Goal: Task Accomplishment & Management: Use online tool/utility

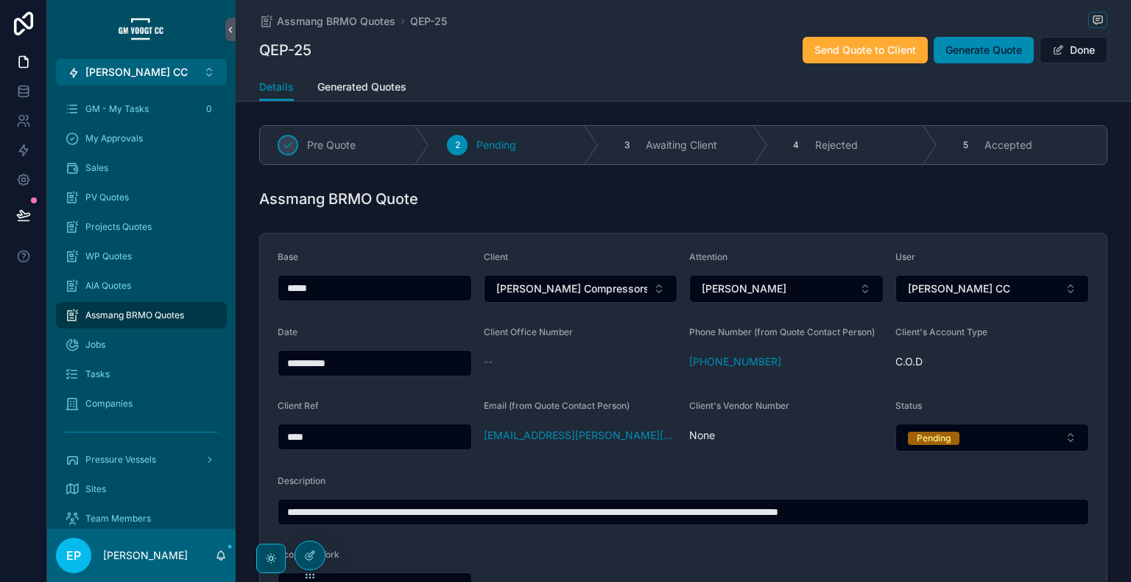
scroll to position [205, 0]
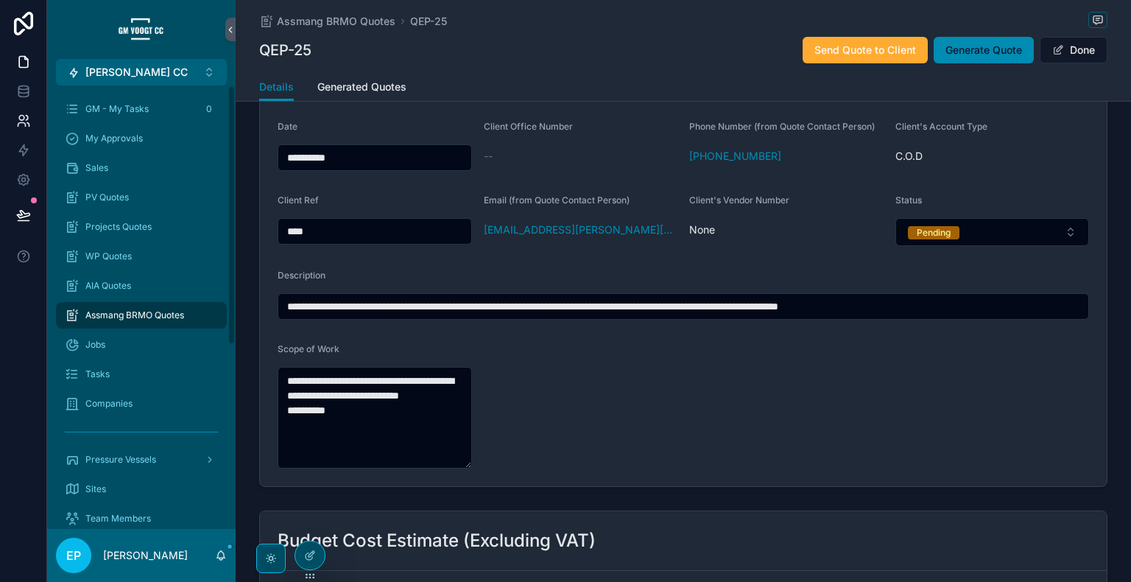
click at [945, 54] on span "Generate Quote" at bounding box center [983, 50] width 77 height 15
drag, startPoint x: 980, startPoint y: 43, endPoint x: 880, endPoint y: 135, distance: 136.5
click at [980, 43] on span "Generate Quote" at bounding box center [983, 50] width 77 height 15
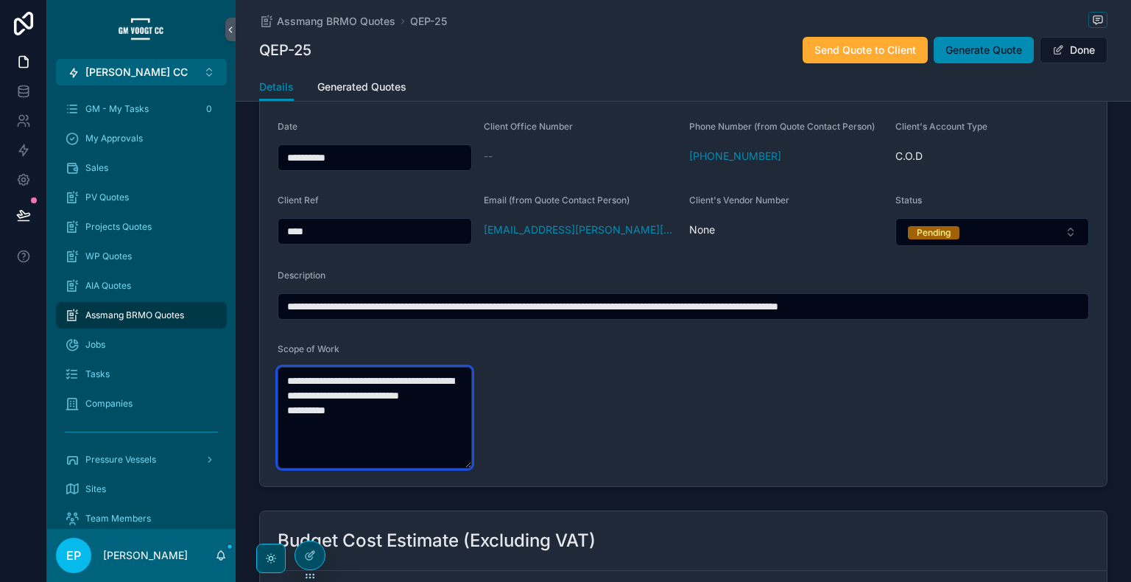
click at [286, 381] on textarea "**********" at bounding box center [375, 418] width 194 height 102
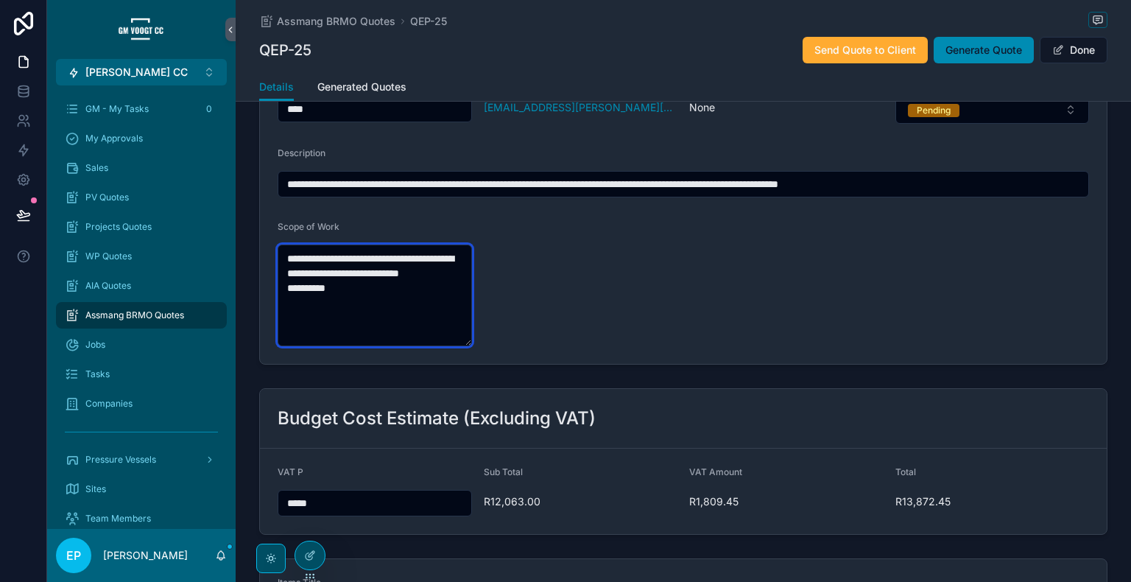
click at [286, 254] on textarea "**********" at bounding box center [375, 295] width 194 height 102
click at [285, 301] on textarea "**********" at bounding box center [375, 295] width 194 height 102
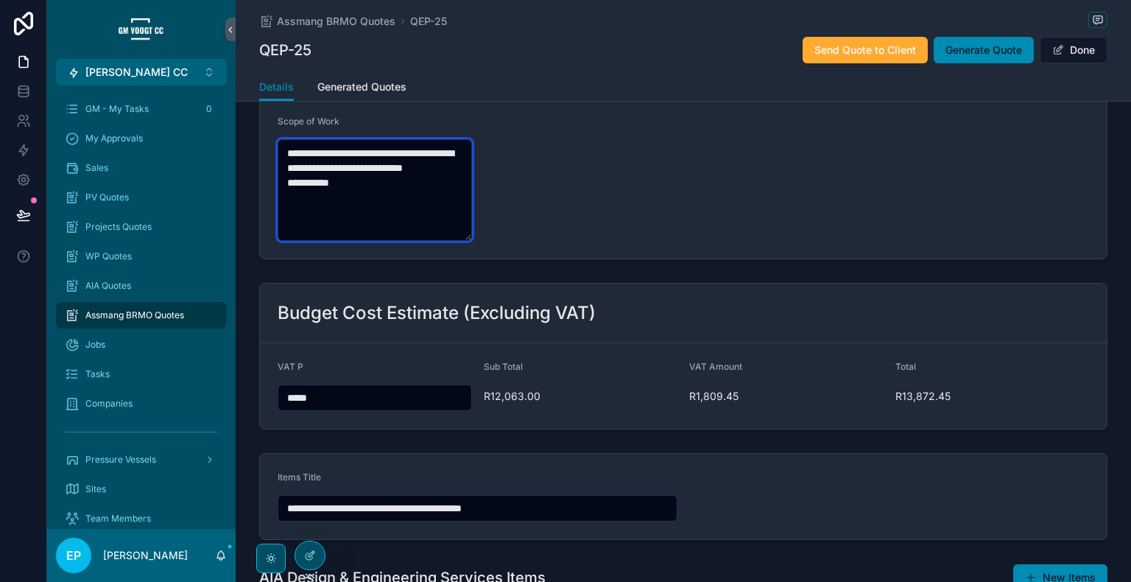
scroll to position [735, 0]
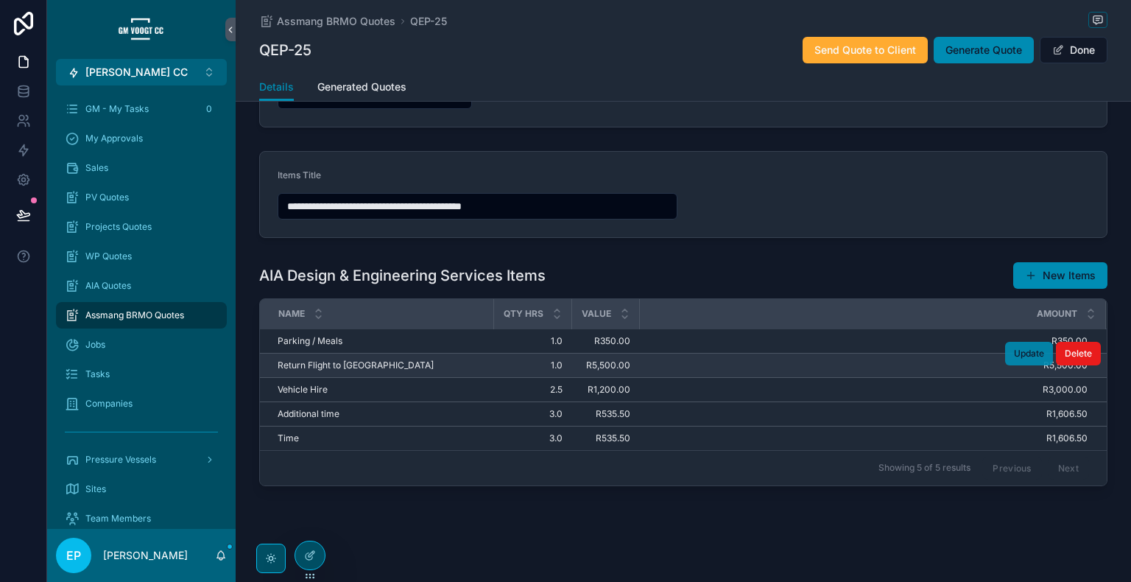
type textarea "**********"
click at [1019, 348] on span "Update" at bounding box center [1029, 353] width 30 height 12
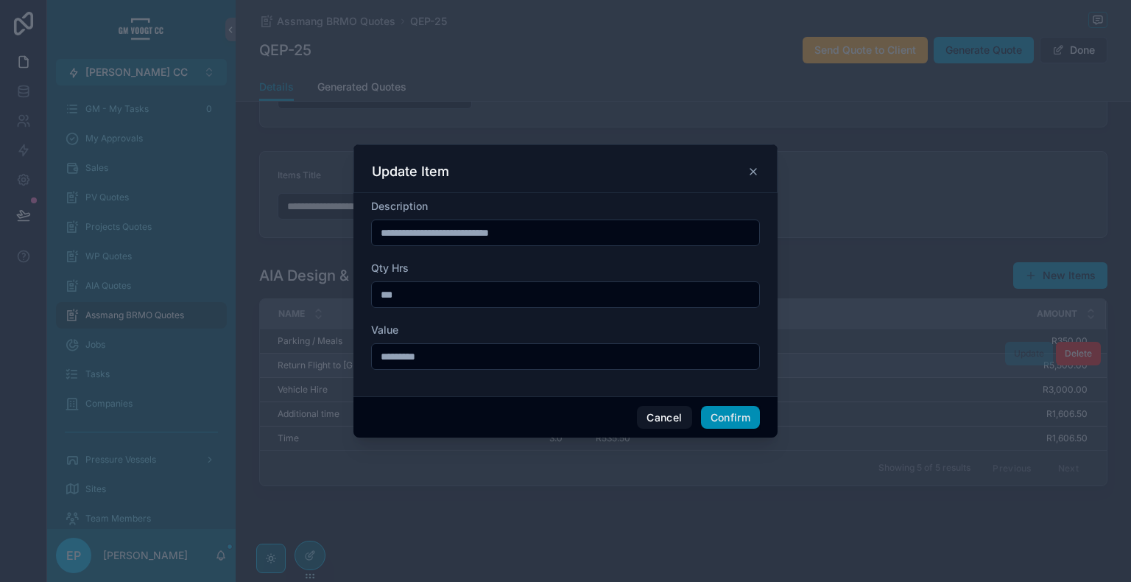
click at [562, 227] on input "**********" at bounding box center [565, 232] width 387 height 21
click at [718, 418] on button "Confirm" at bounding box center [730, 418] width 59 height 24
click at [665, 417] on button "Cancel" at bounding box center [664, 418] width 54 height 24
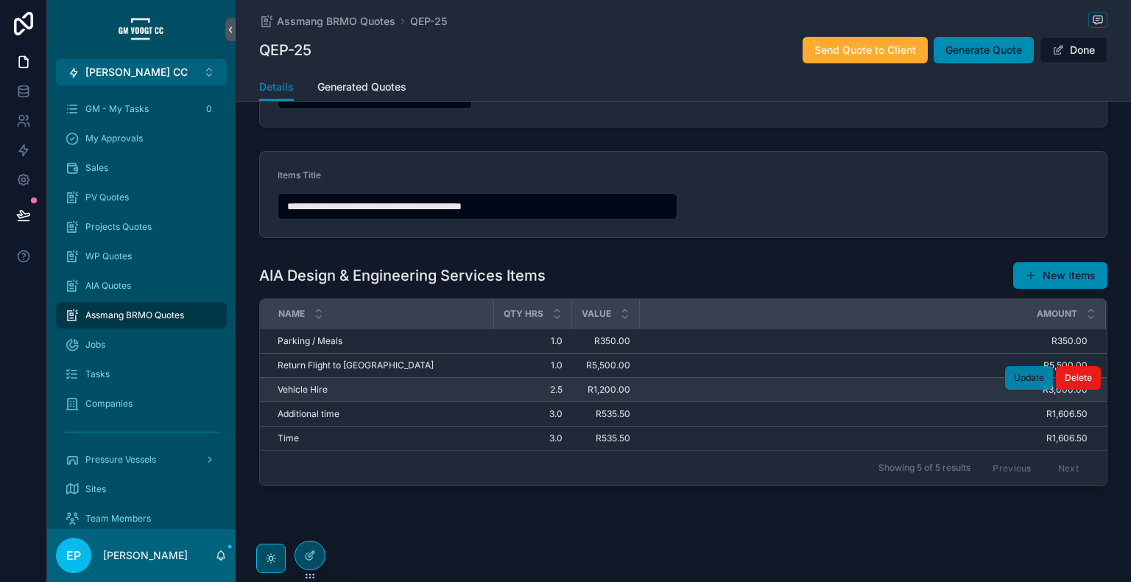
click at [1020, 378] on span "Update" at bounding box center [1029, 378] width 30 height 12
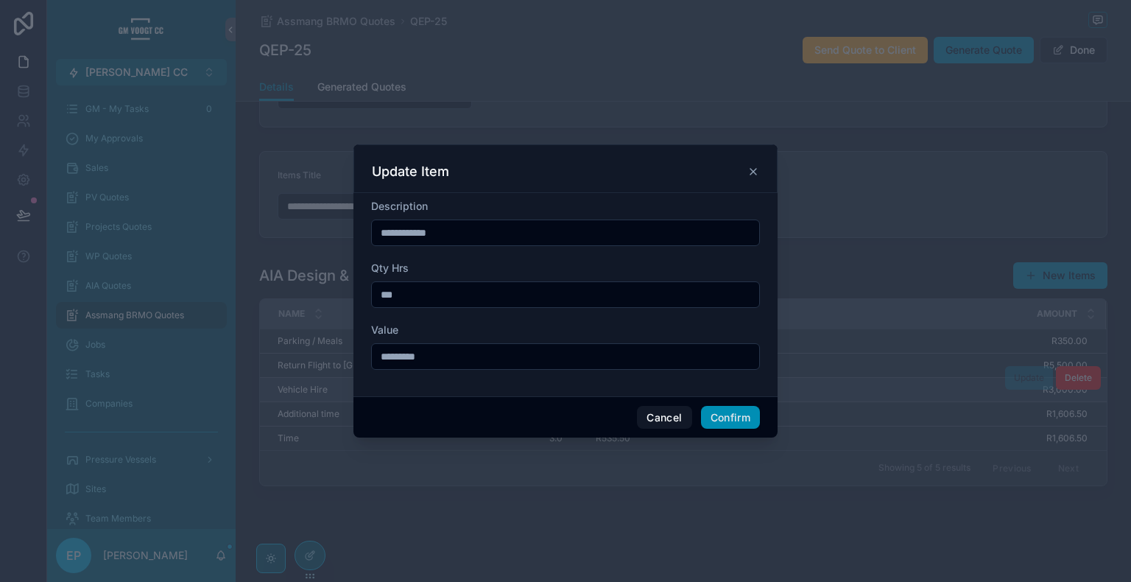
click at [526, 235] on input "**********" at bounding box center [565, 232] width 387 height 21
click at [417, 234] on input "**********" at bounding box center [565, 232] width 387 height 21
click at [660, 413] on button "Cancel" at bounding box center [664, 418] width 54 height 24
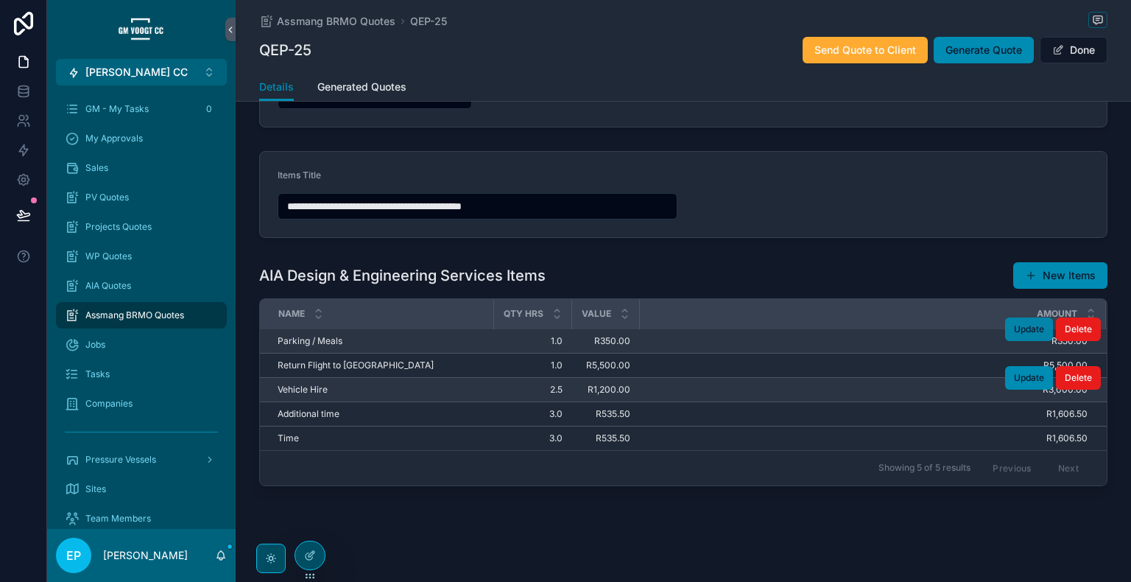
click at [1007, 334] on button "Update" at bounding box center [1029, 329] width 48 height 24
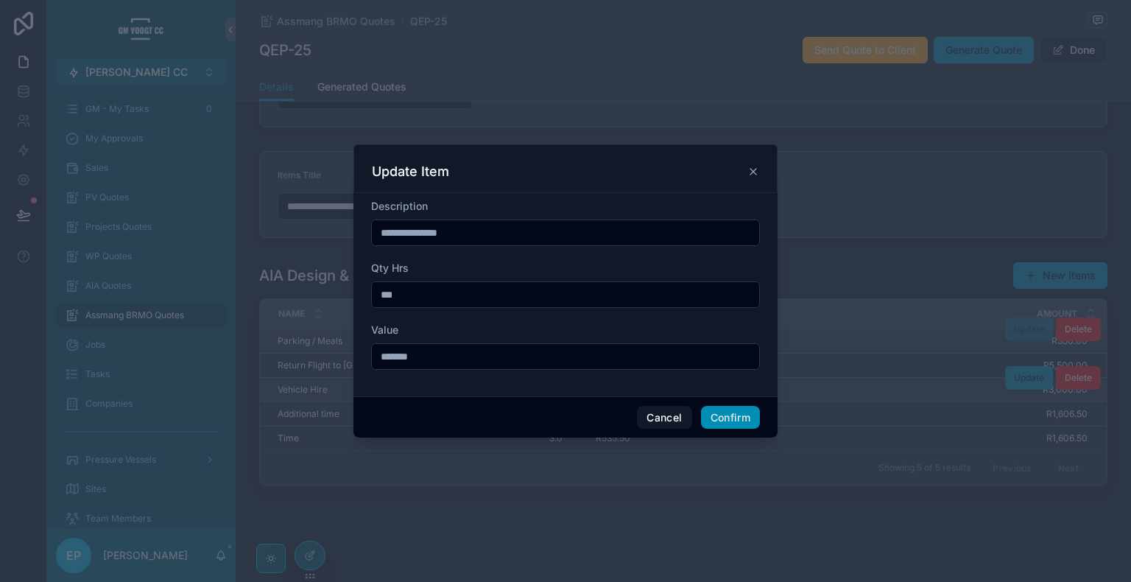
click at [420, 227] on input "**********" at bounding box center [565, 232] width 387 height 21
click at [426, 237] on input "**********" at bounding box center [565, 232] width 387 height 21
type input "**********"
click at [743, 414] on button "Confirm" at bounding box center [730, 418] width 59 height 24
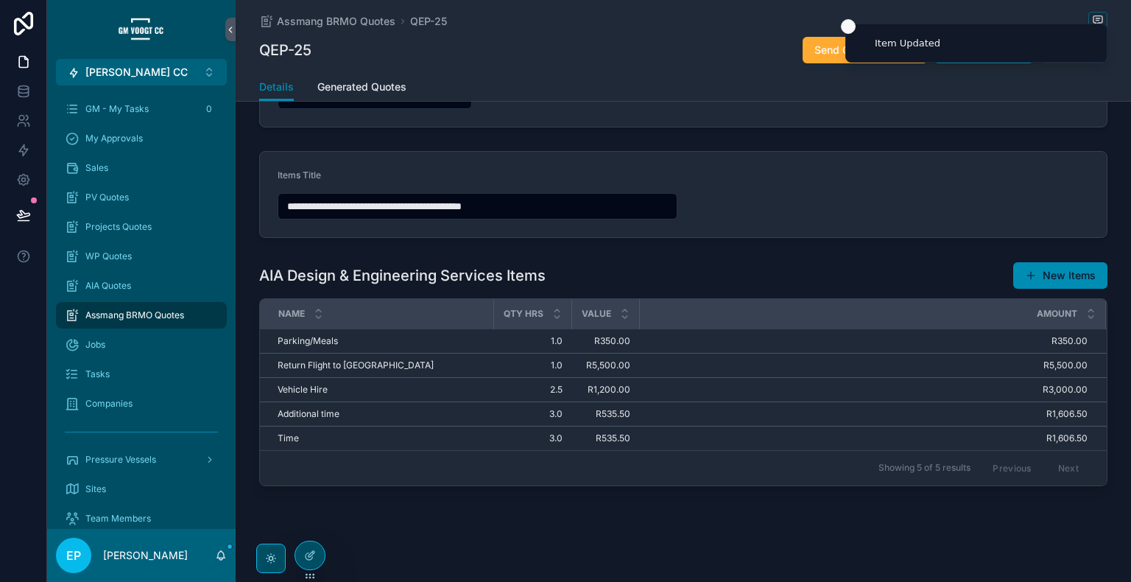
click at [844, 25] on icon "Close toast" at bounding box center [848, 26] width 9 height 9
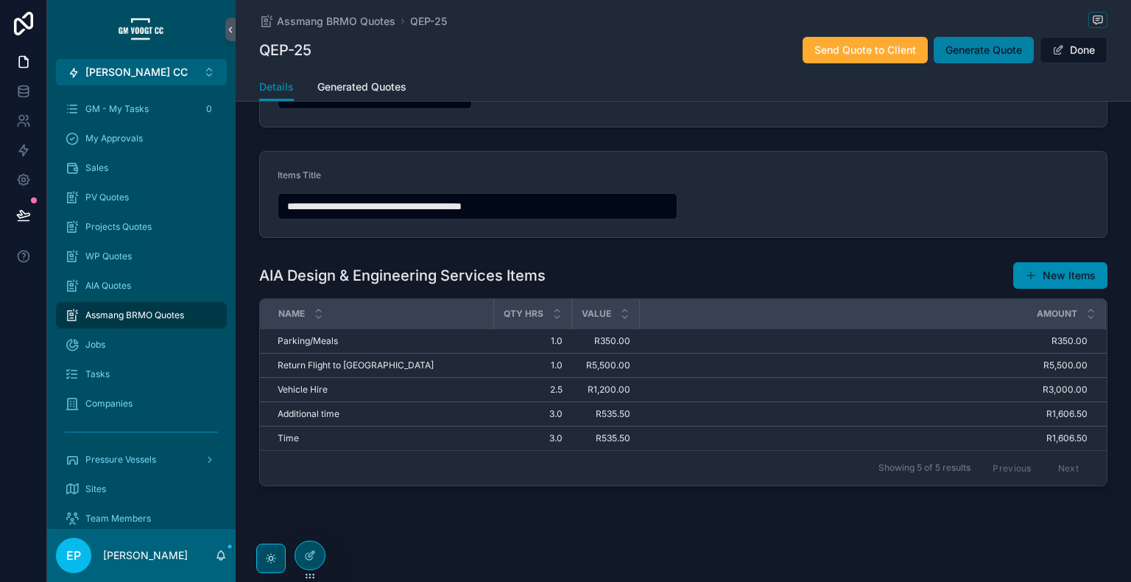
click at [995, 55] on span "Generate Quote" at bounding box center [983, 50] width 77 height 15
click at [947, 57] on button "Generate Quote" at bounding box center [983, 50] width 100 height 26
click at [991, 56] on span "Generate Quote" at bounding box center [983, 50] width 77 height 15
click at [1070, 46] on button "Done" at bounding box center [1073, 50] width 68 height 26
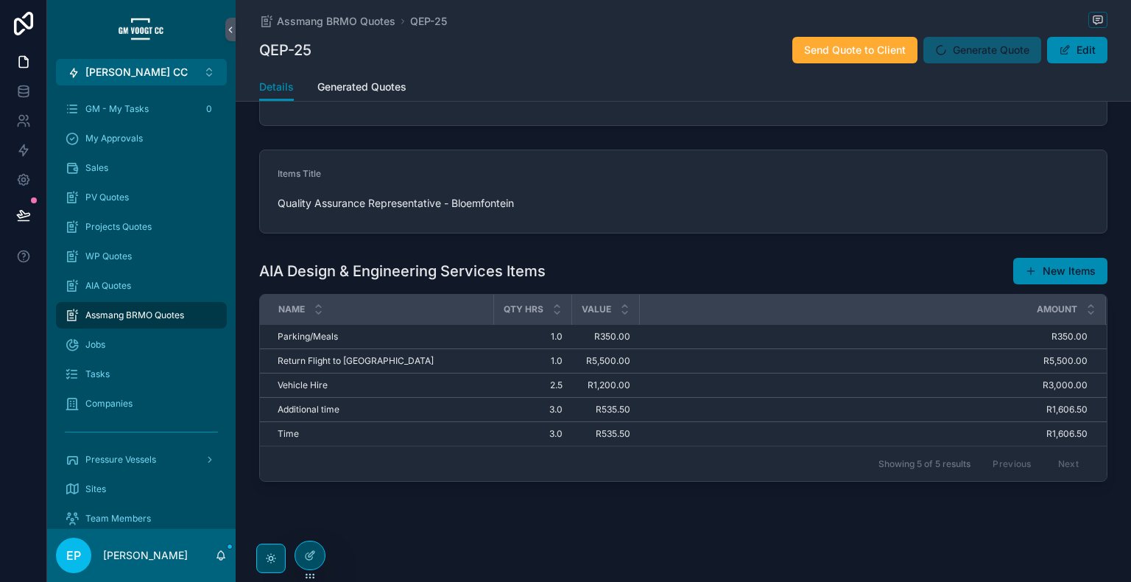
scroll to position [696, 0]
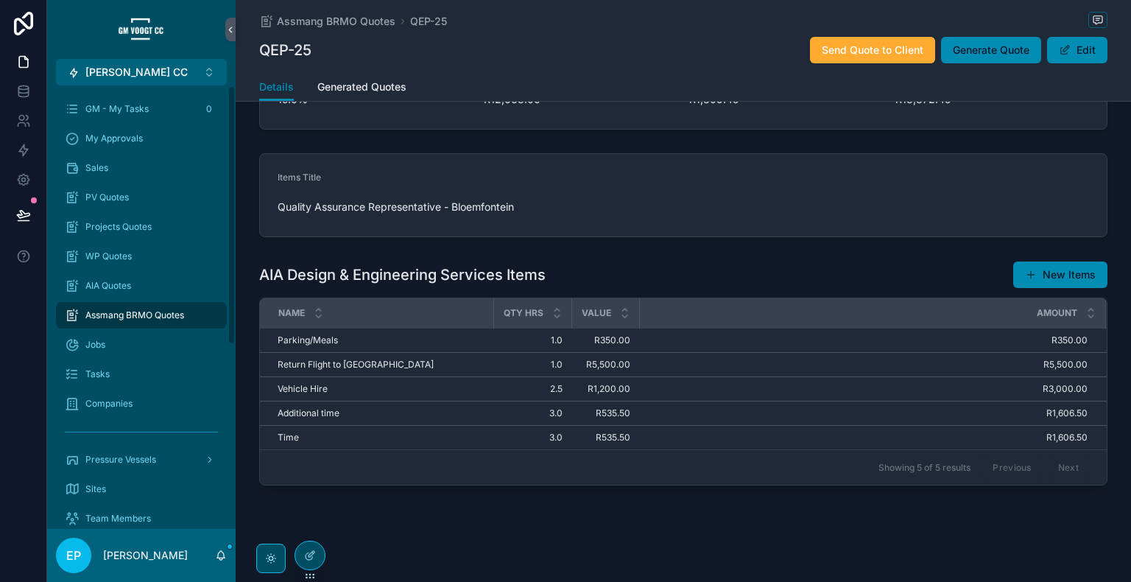
drag, startPoint x: 991, startPoint y: 51, endPoint x: 885, endPoint y: 69, distance: 108.3
click at [991, 51] on span "Generate Quote" at bounding box center [990, 50] width 77 height 15
click at [995, 49] on span "Generate Quote" at bounding box center [990, 50] width 77 height 15
drag, startPoint x: 1002, startPoint y: 49, endPoint x: 913, endPoint y: 187, distance: 164.2
click at [1002, 49] on span "Generate Quote" at bounding box center [990, 50] width 77 height 15
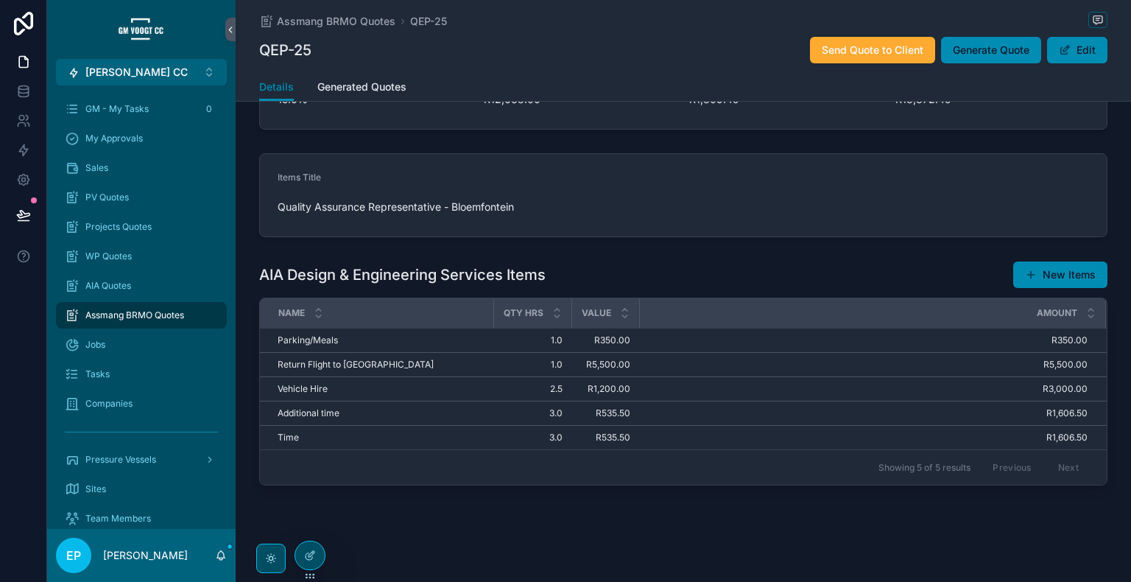
drag, startPoint x: 994, startPoint y: 52, endPoint x: 1011, endPoint y: 212, distance: 160.5
click at [994, 52] on span "Generate Quote" at bounding box center [990, 50] width 77 height 15
click at [986, 56] on span "Generate Quote" at bounding box center [990, 50] width 77 height 15
click at [1008, 60] on button "Generate Quote" at bounding box center [991, 50] width 100 height 26
click at [980, 54] on span "Generate Quote" at bounding box center [990, 50] width 77 height 15
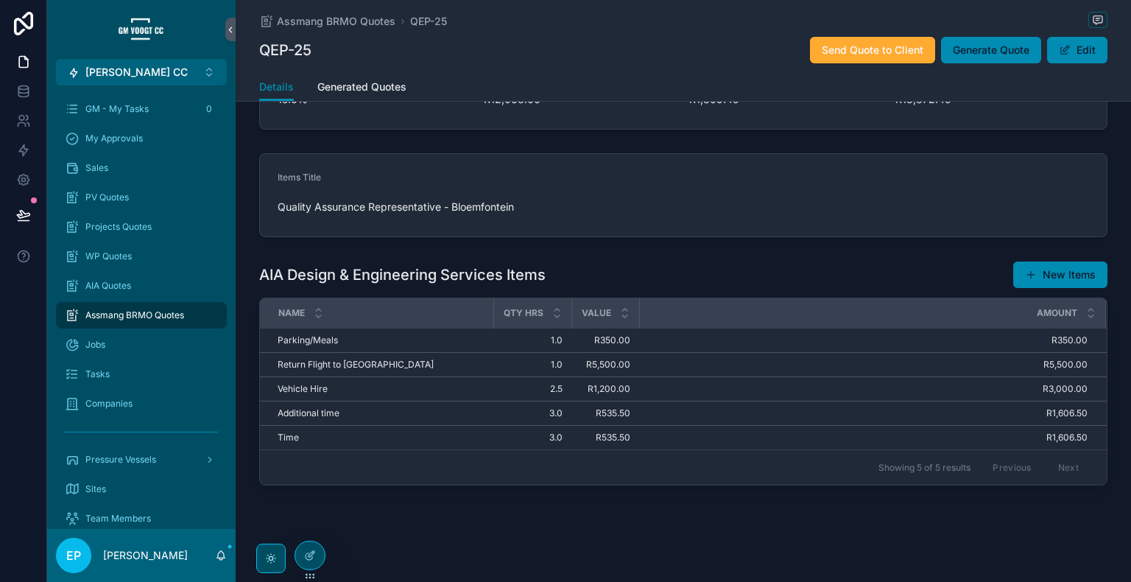
click at [997, 57] on button "Generate Quote" at bounding box center [991, 50] width 100 height 26
click at [1012, 63] on div "Send Quote to Client Generate Quote Edit" at bounding box center [952, 50] width 309 height 28
click at [1011, 60] on button "Generate Quote" at bounding box center [991, 50] width 100 height 26
drag, startPoint x: 979, startPoint y: 52, endPoint x: 362, endPoint y: 140, distance: 623.1
click at [979, 52] on span "Generate Quote" at bounding box center [990, 50] width 77 height 15
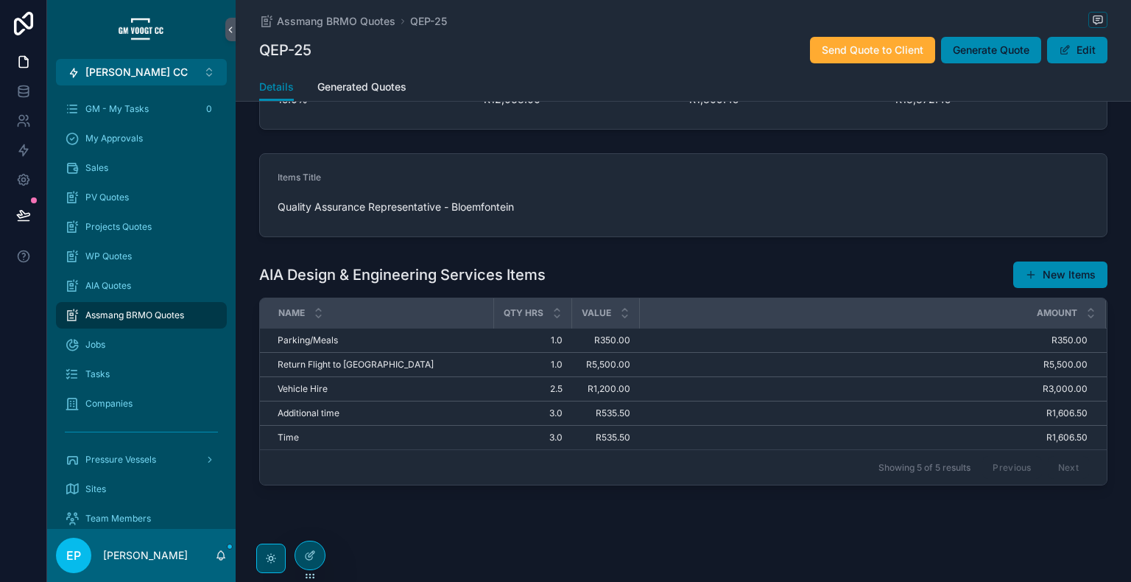
drag, startPoint x: 983, startPoint y: 50, endPoint x: 898, endPoint y: 185, distance: 160.1
click at [983, 50] on span "Generate Quote" at bounding box center [990, 50] width 77 height 15
click at [1017, 55] on span "Generate Quote" at bounding box center [990, 50] width 77 height 15
click at [969, 55] on span "Generate Quote" at bounding box center [990, 50] width 77 height 15
click at [1007, 56] on span "Generate Quote" at bounding box center [990, 50] width 77 height 15
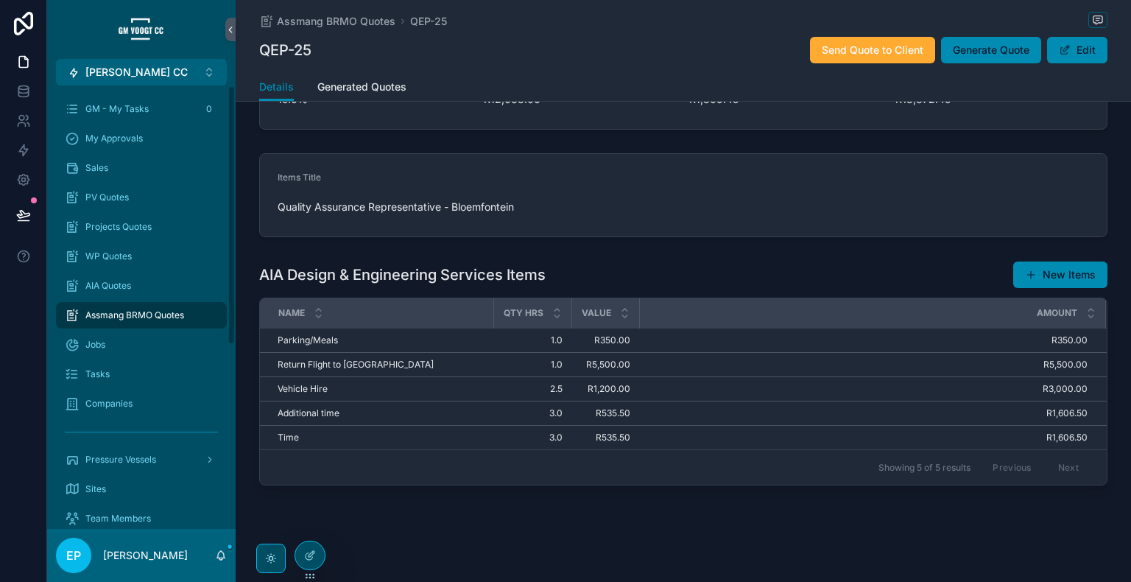
drag, startPoint x: 1007, startPoint y: 49, endPoint x: 7, endPoint y: 324, distance: 1036.6
click at [1007, 49] on span "Generate Quote" at bounding box center [990, 50] width 77 height 15
click at [1001, 36] on div "Send Quote to Client Generate Quote Edit" at bounding box center [952, 50] width 309 height 28
click at [1000, 43] on span "Generate Quote" at bounding box center [990, 50] width 77 height 15
drag, startPoint x: 996, startPoint y: 52, endPoint x: 986, endPoint y: 78, distance: 28.4
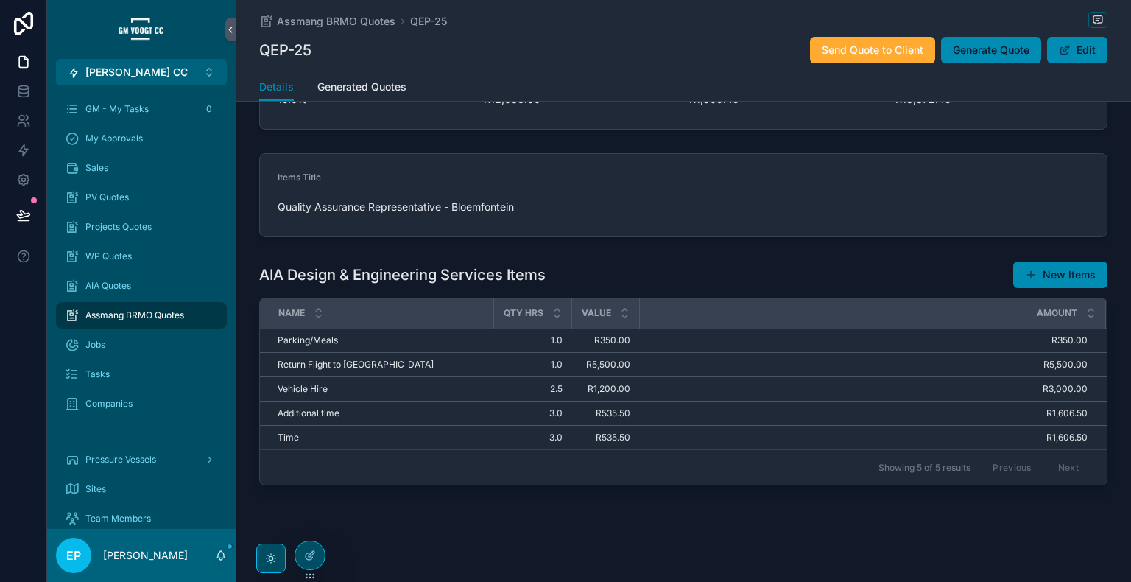
click at [996, 52] on span "Generate Quote" at bounding box center [990, 50] width 77 height 15
click at [1008, 52] on span "Generate Quote" at bounding box center [990, 50] width 77 height 15
click at [308, 563] on div at bounding box center [309, 555] width 29 height 28
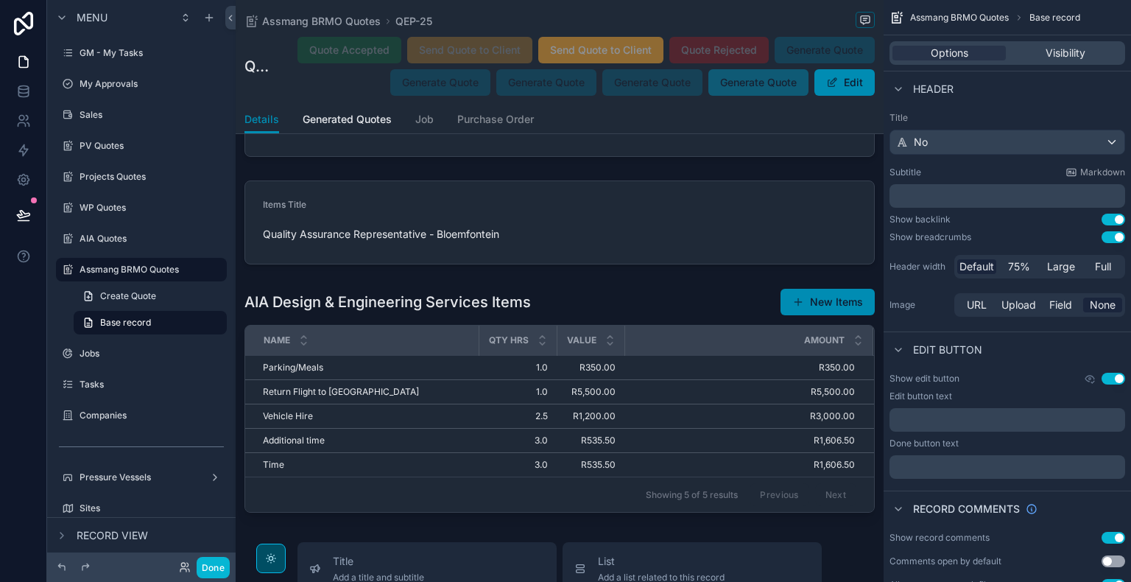
scroll to position [4376, 0]
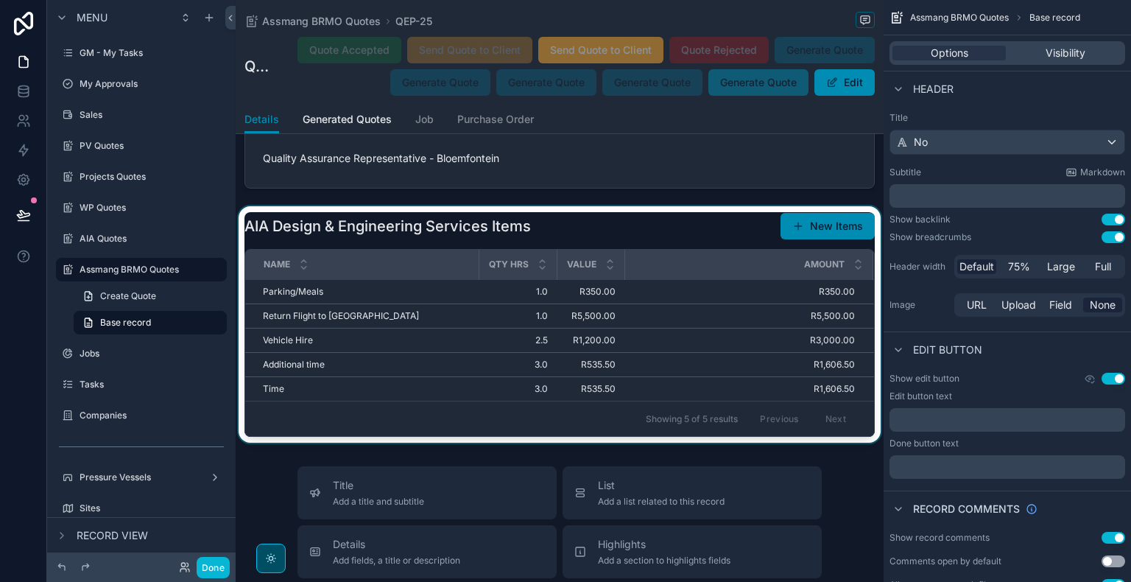
click at [440, 402] on div "Showing 5 of 5 results Previous Next" at bounding box center [559, 417] width 629 height 35
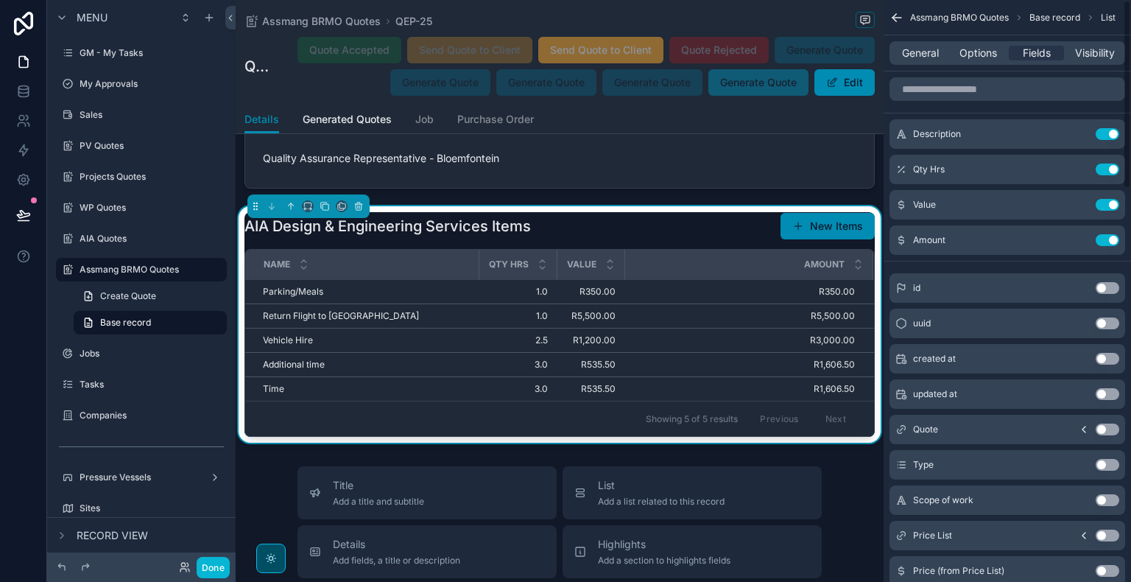
click at [922, 64] on div "General Options Fields Visibility" at bounding box center [1007, 53] width 236 height 24
click at [921, 57] on span "General" at bounding box center [920, 53] width 37 height 15
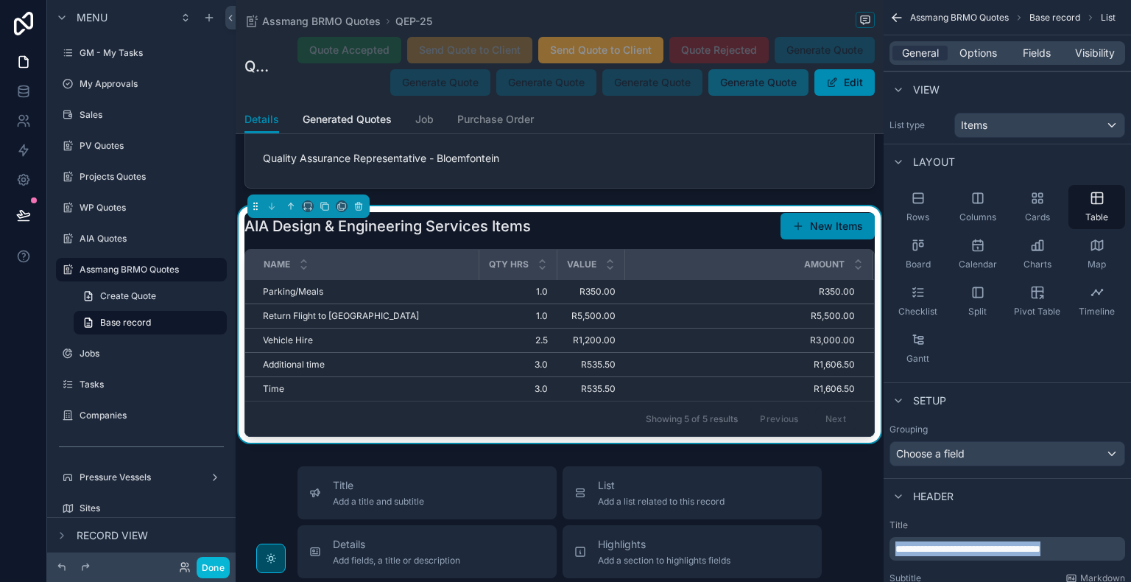
drag, startPoint x: 1107, startPoint y: 546, endPoint x: 838, endPoint y: 542, distance: 268.7
click at [838, 542] on div "[PERSON_NAME] CC Alt 1 GM - My Tasks 0 My Approvals Sales PV Quotes Projects Qu…" at bounding box center [683, 291] width 895 height 582
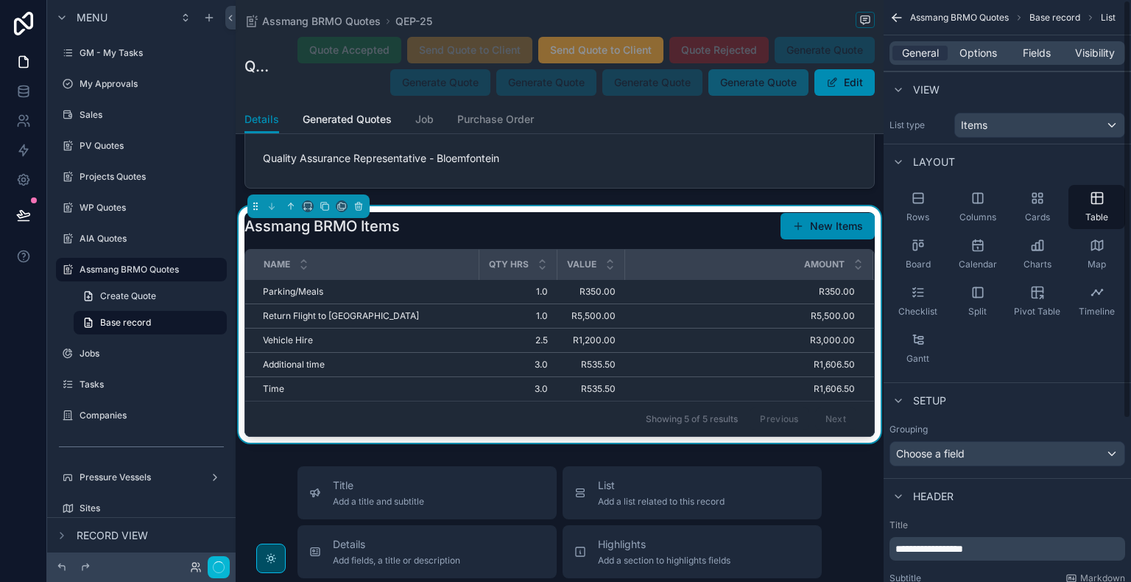
click at [894, 18] on icon "scrollable content" at bounding box center [894, 20] width 4 height 4
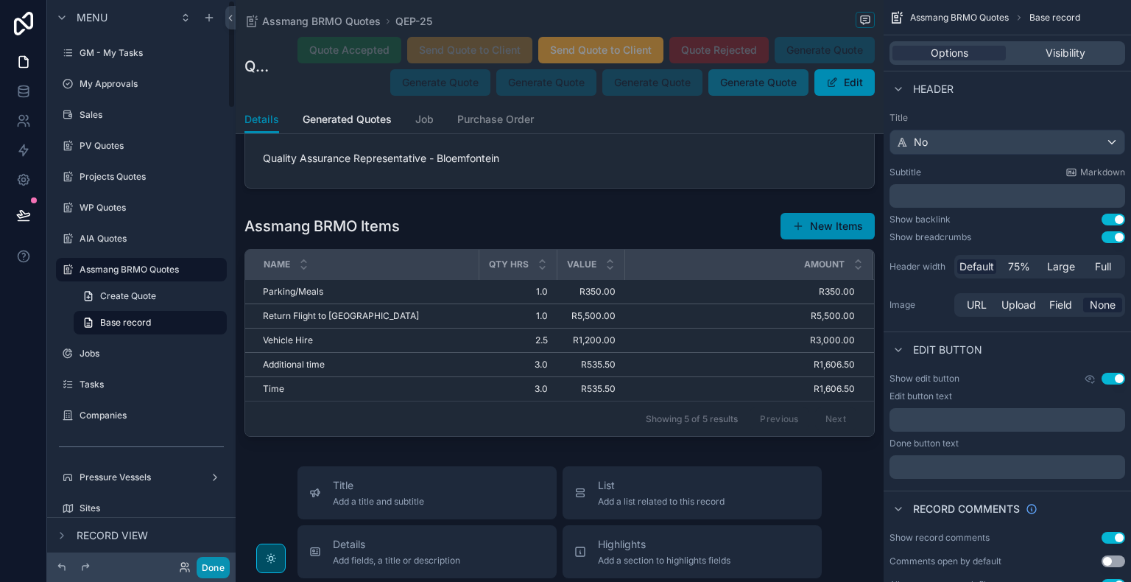
click at [212, 568] on button "Done" at bounding box center [213, 566] width 33 height 21
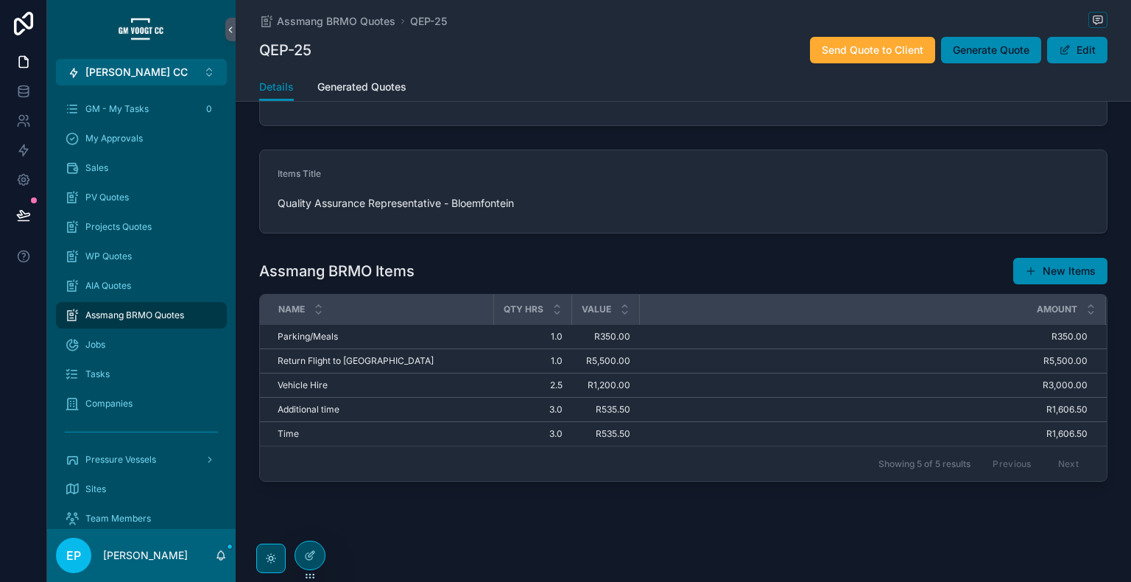
scroll to position [696, 0]
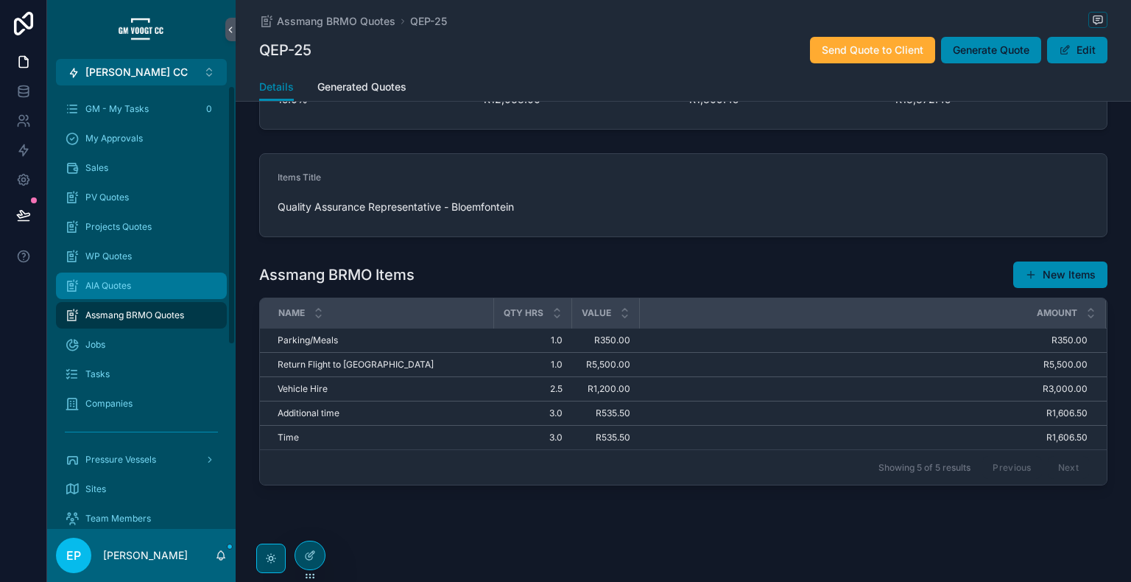
click at [119, 278] on div "AIA Quotes" at bounding box center [141, 286] width 153 height 24
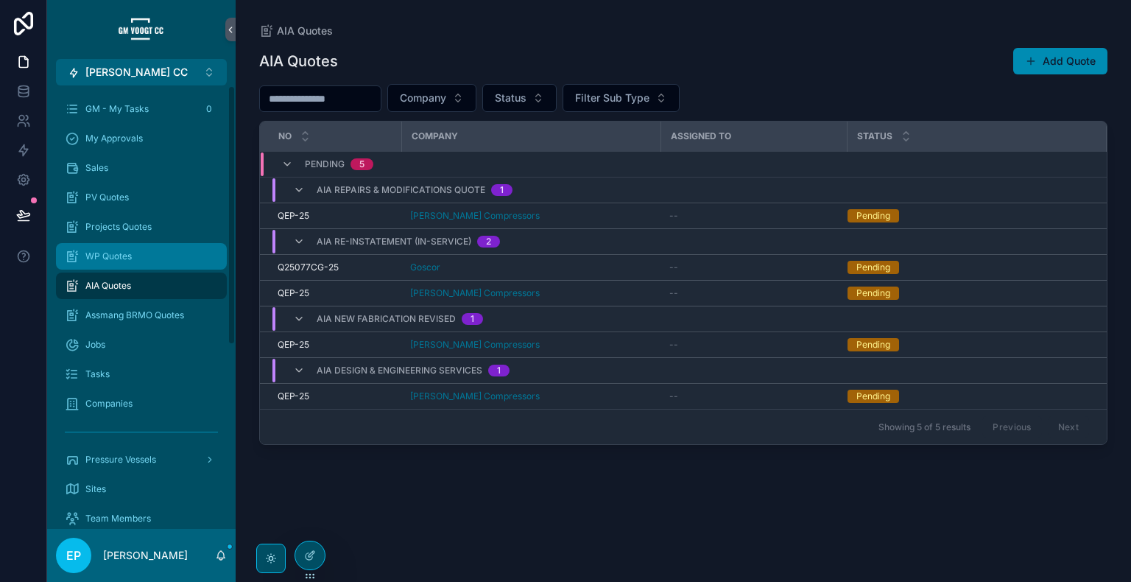
click at [138, 258] on div "WP Quotes" at bounding box center [141, 256] width 153 height 24
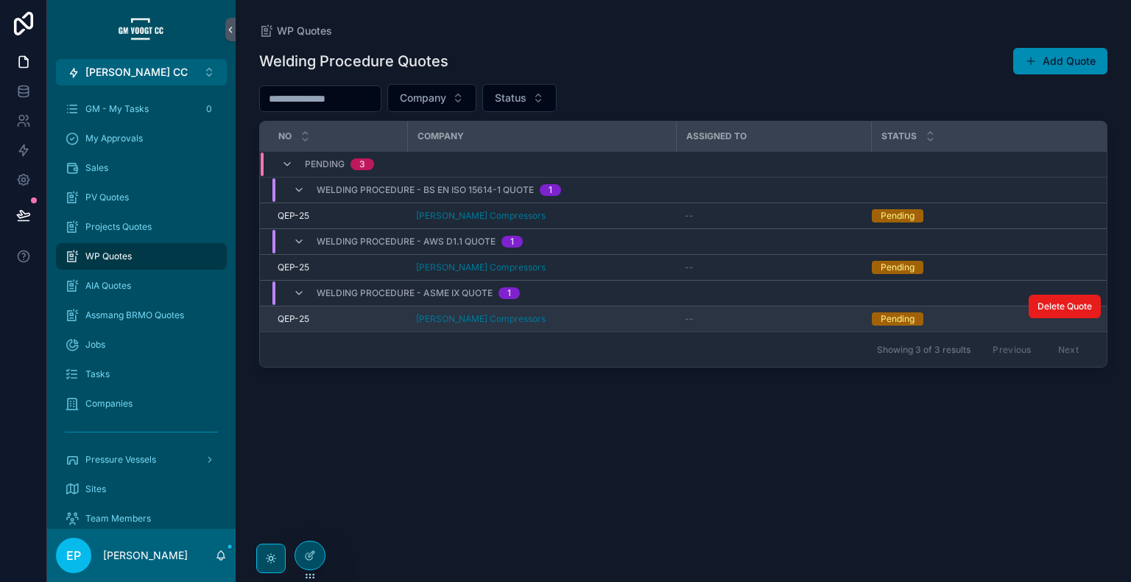
click at [643, 318] on div "[PERSON_NAME] Compressors" at bounding box center [541, 319] width 251 height 12
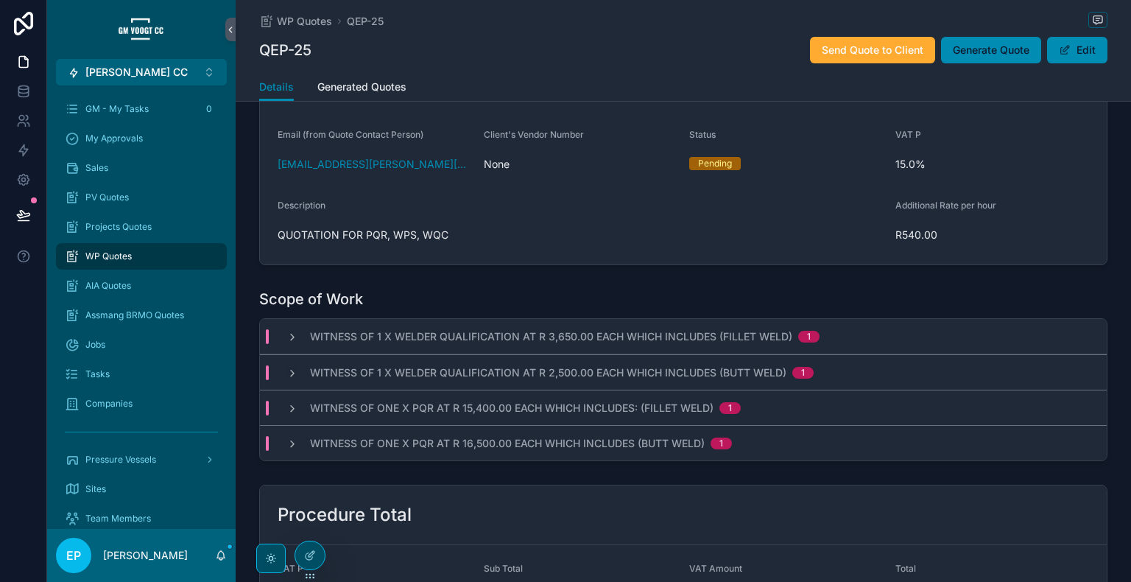
scroll to position [610, 0]
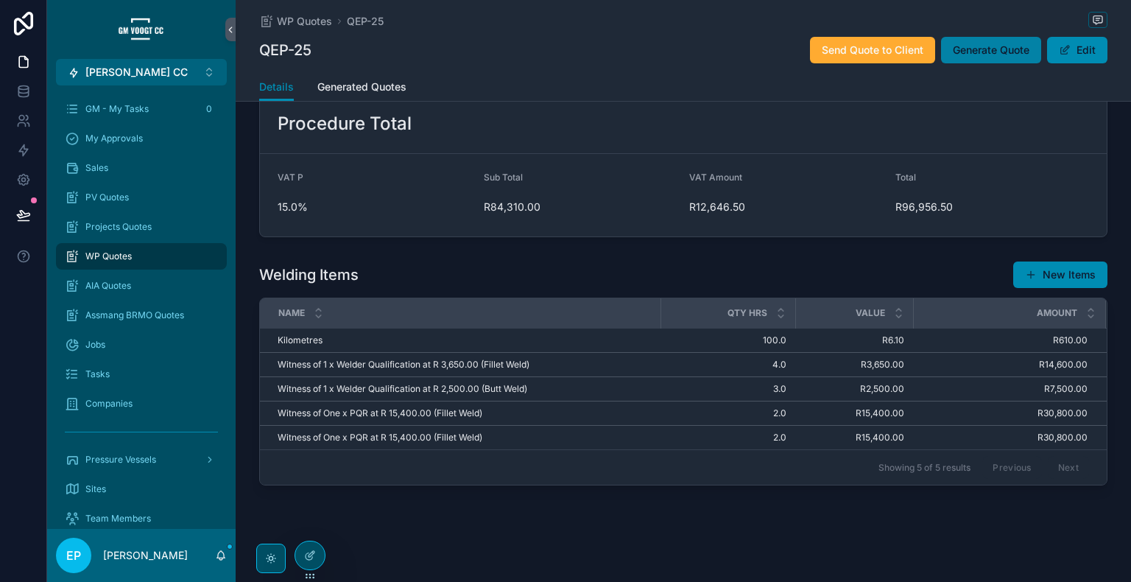
click at [995, 56] on span "Generate Quote" at bounding box center [990, 50] width 77 height 15
click at [344, 91] on span "Generated Quotes" at bounding box center [361, 86] width 89 height 15
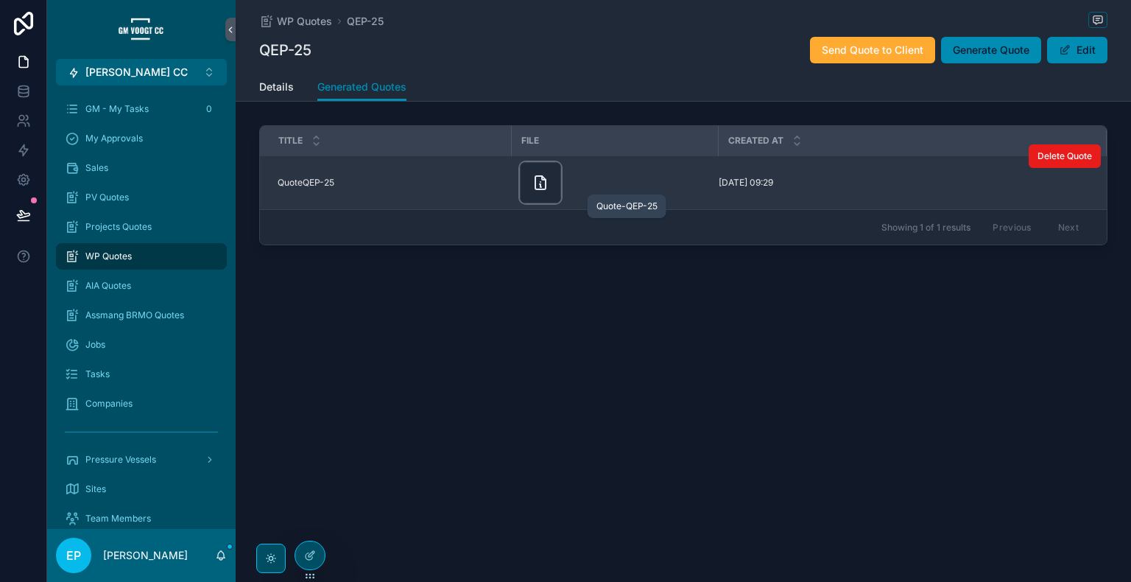
click at [542, 184] on icon "scrollable content" at bounding box center [540, 183] width 18 height 18
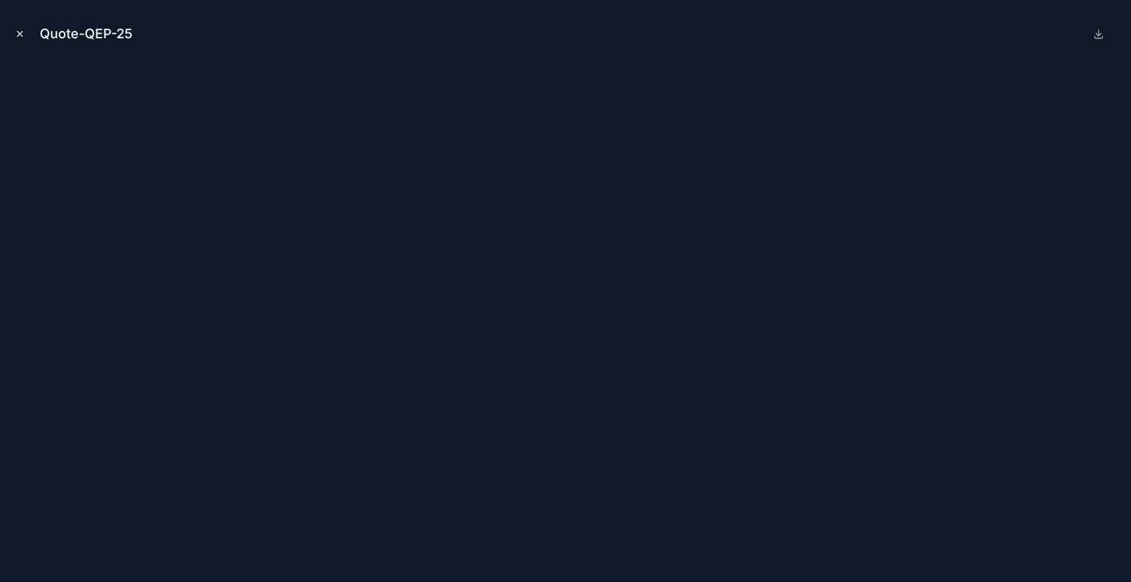
click at [816, 43] on div "Quote-QEP-25" at bounding box center [565, 34] width 1107 height 44
click at [24, 34] on icon "Close modal" at bounding box center [20, 34] width 10 height 10
click at [21, 34] on icon at bounding box center [23, 24] width 29 height 24
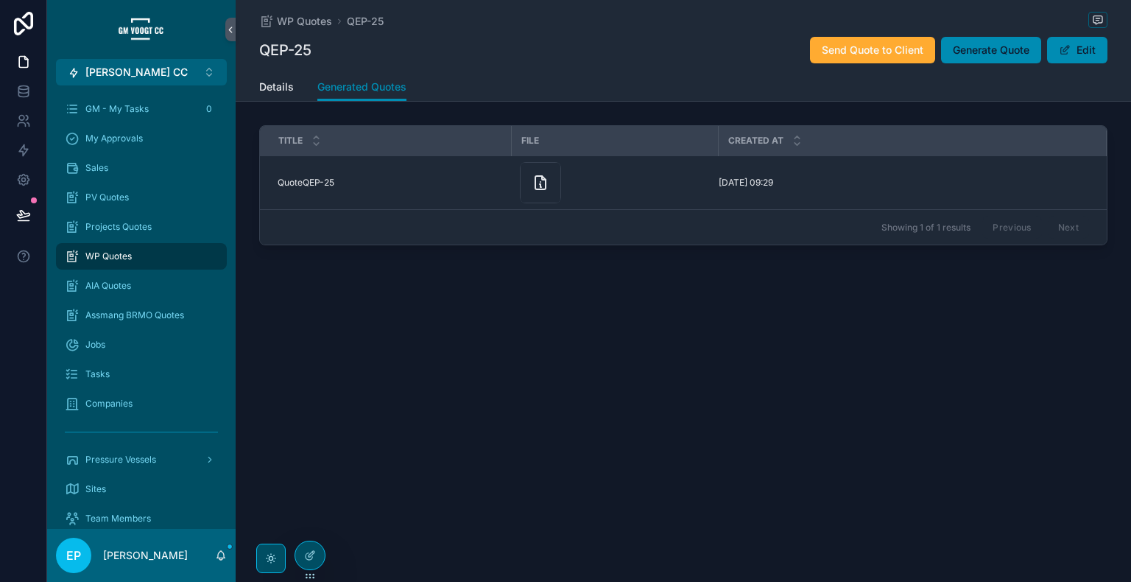
click at [293, 88] on div "Details Generated Quotes" at bounding box center [683, 87] width 848 height 28
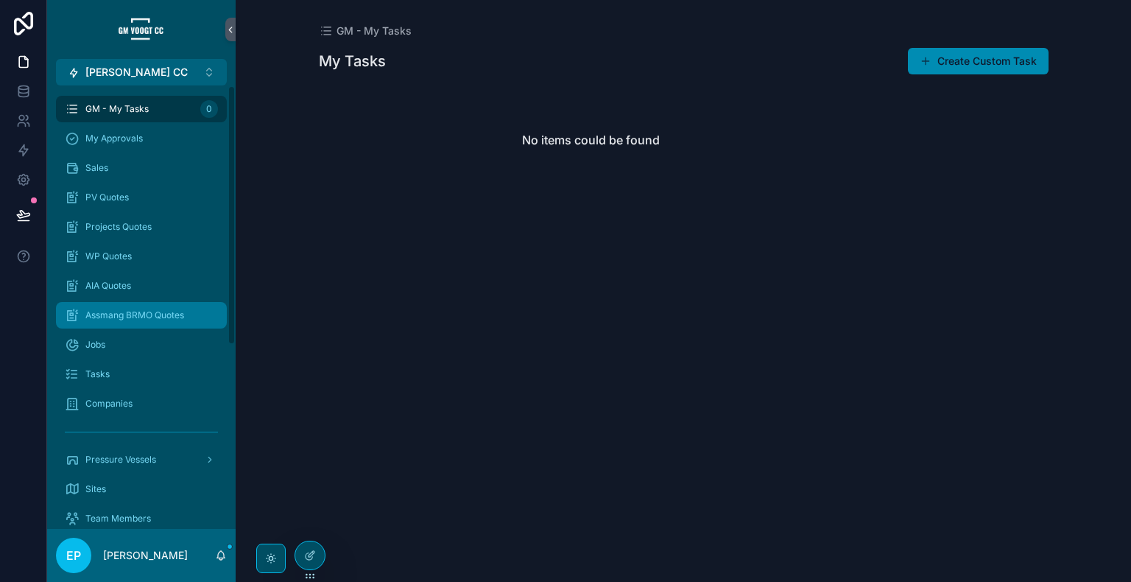
click at [126, 313] on span "Assmang BRMO Quotes" at bounding box center [134, 315] width 99 height 12
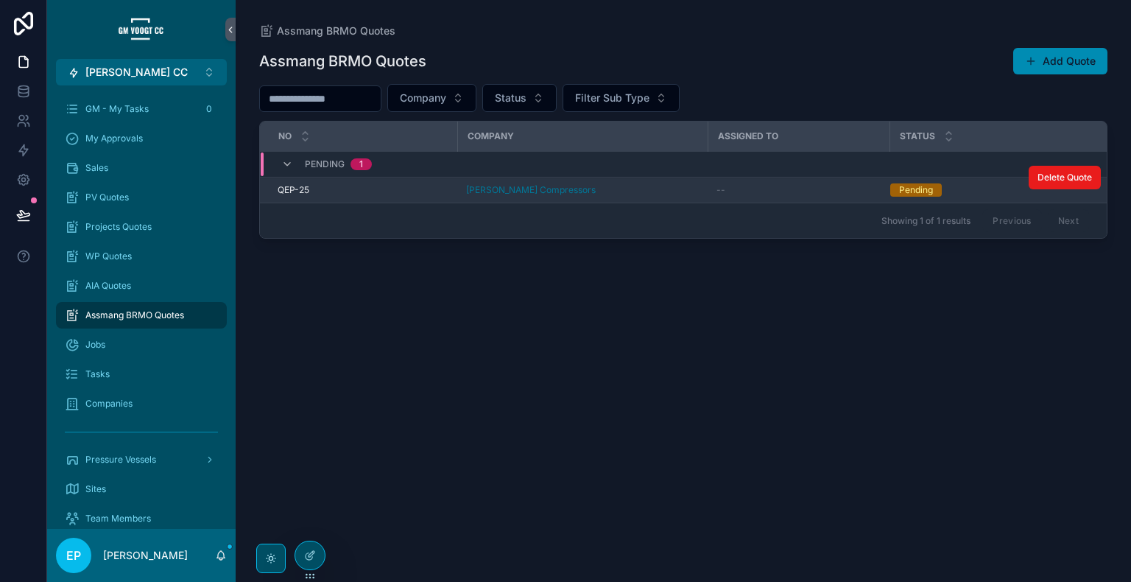
click at [636, 189] on div "[PERSON_NAME] Compressors" at bounding box center [582, 190] width 233 height 12
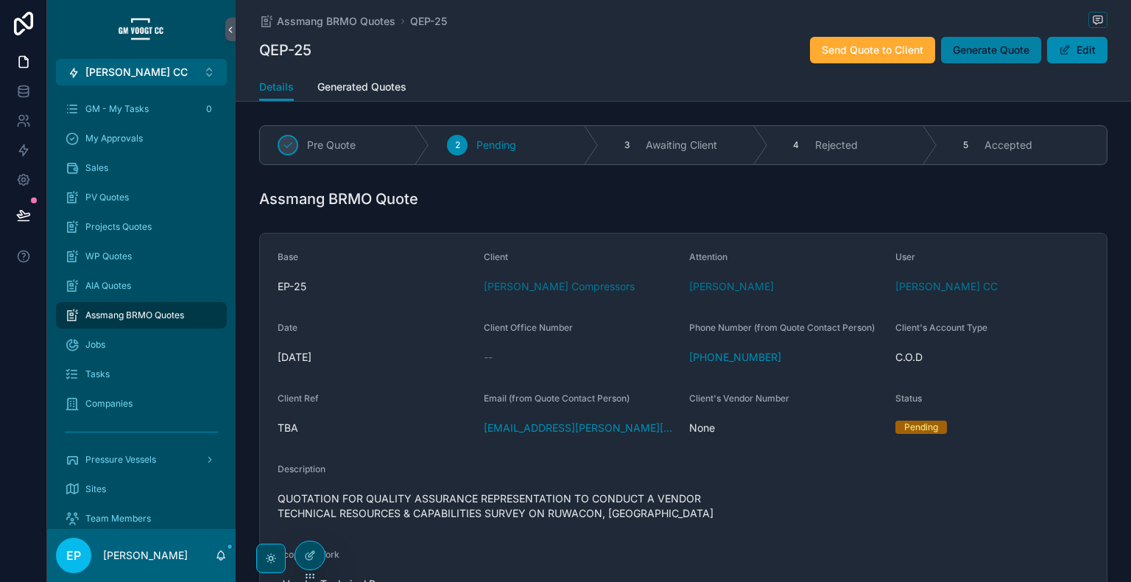
click at [977, 49] on span "Generate Quote" at bounding box center [990, 50] width 77 height 15
click at [963, 49] on span "Generate Quote" at bounding box center [990, 50] width 77 height 15
drag, startPoint x: 1016, startPoint y: 358, endPoint x: 1004, endPoint y: 358, distance: 11.8
click at [1017, 358] on span "C.O.D" at bounding box center [992, 357] width 194 height 15
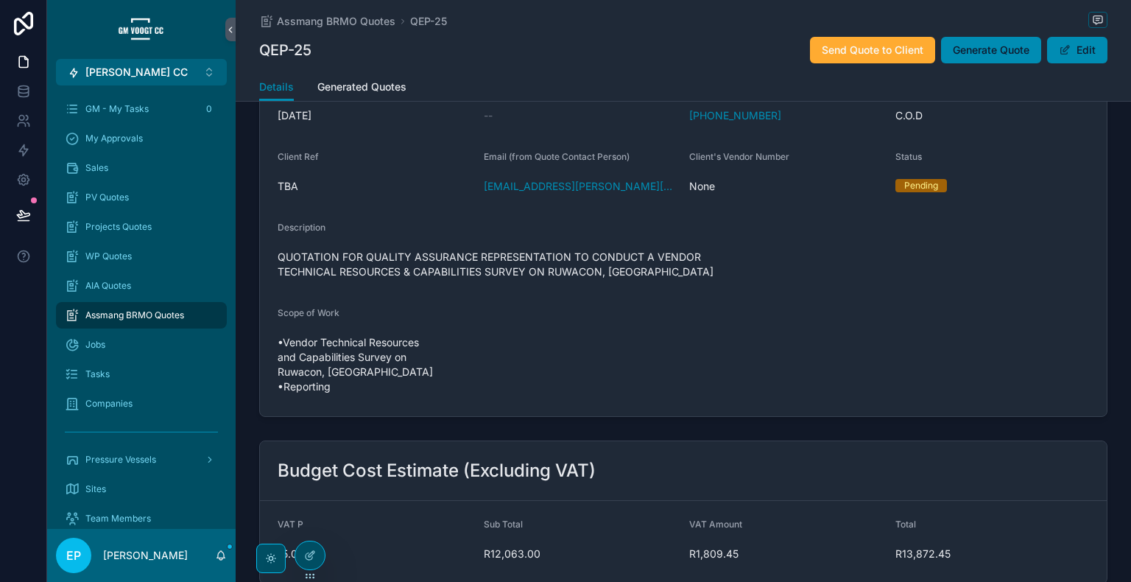
scroll to position [245, 0]
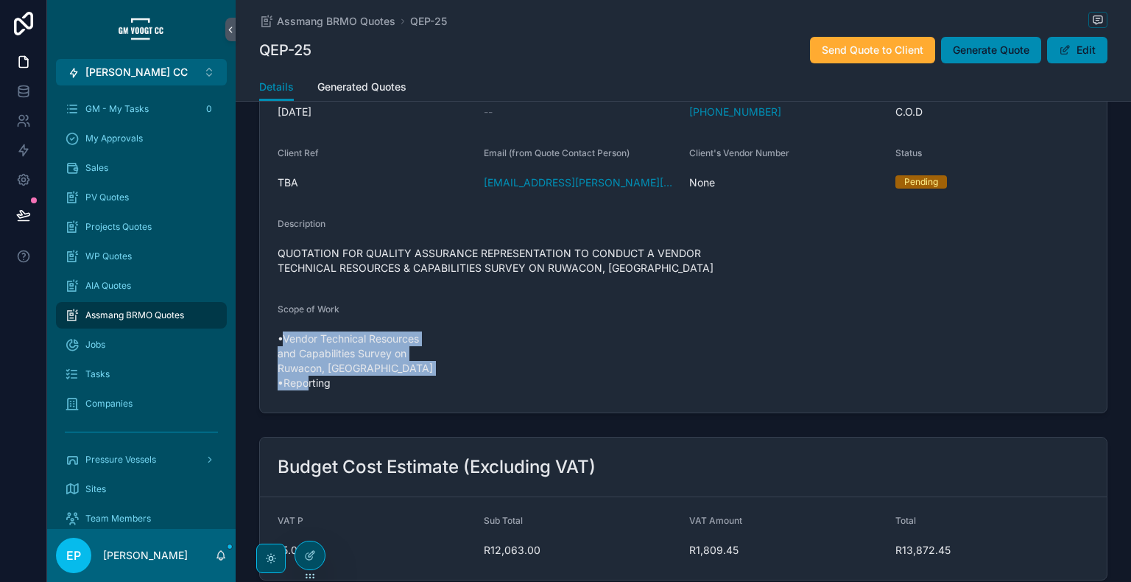
drag, startPoint x: 282, startPoint y: 339, endPoint x: 340, endPoint y: 393, distance: 79.7
click at [340, 393] on div "•Vendor Technical Resources and Capabilities Survey on Ruwacon, [GEOGRAPHIC_DAT…" at bounding box center [375, 361] width 194 height 68
copy span "Vendor Technical Resources and Capabilities Survey on Ruwacon, Bloemfontein •Re…"
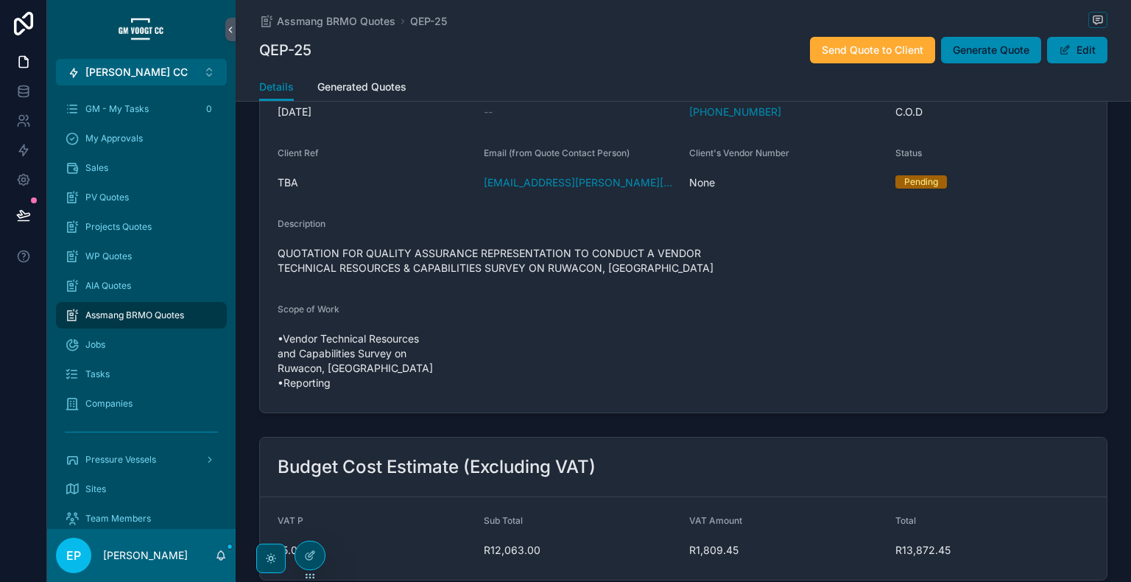
drag, startPoint x: 1028, startPoint y: 389, endPoint x: 901, endPoint y: 357, distance: 130.5
click at [1027, 389] on form "Base EP-25 Client Warne's Compressors Attention Owen Warne User GM Voogt CC Dat…" at bounding box center [683, 200] width 846 height 424
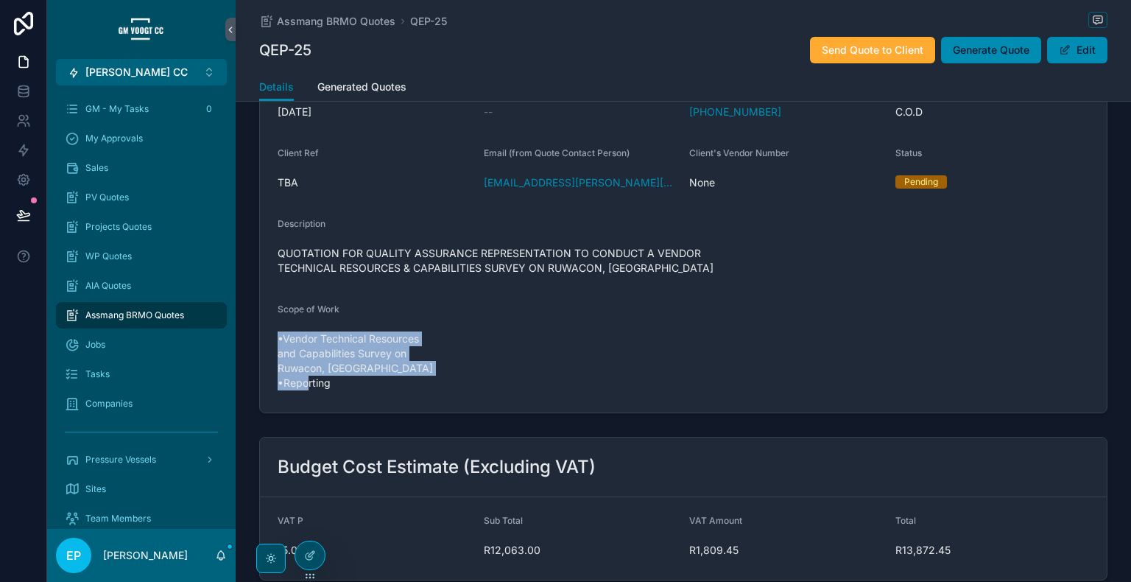
drag, startPoint x: 272, startPoint y: 335, endPoint x: 370, endPoint y: 386, distance: 110.6
click at [370, 386] on form "Base EP-25 Client Warne's Compressors Attention Owen Warne User GM Voogt CC Dat…" at bounding box center [683, 200] width 846 height 424
copy span "•Vendor Technical Resources and Capabilities Survey on Ruwacon, [GEOGRAPHIC_DAT…"
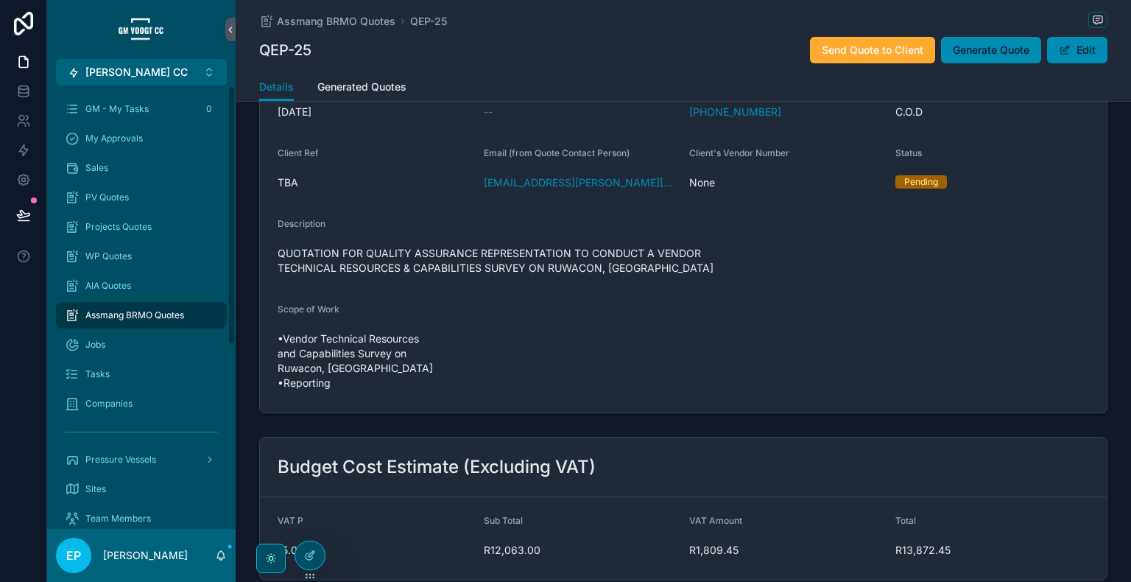
drag, startPoint x: 1025, startPoint y: 284, endPoint x: 969, endPoint y: 302, distance: 58.0
click at [1025, 284] on form "Base EP-25 Client Warne's Compressors Attention Owen Warne User GM Voogt CC Dat…" at bounding box center [683, 200] width 846 height 424
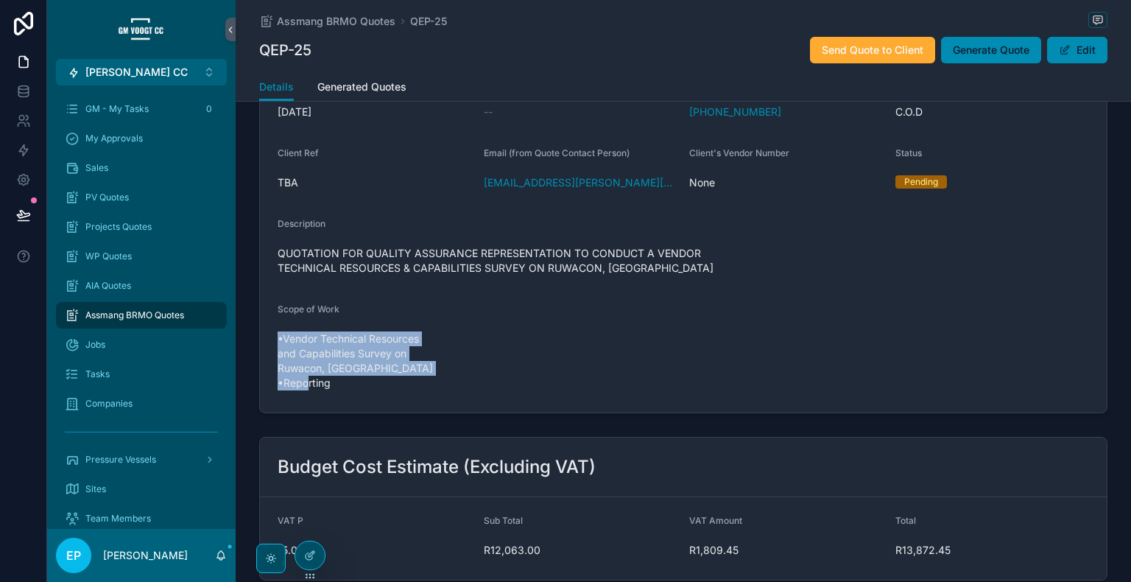
drag, startPoint x: 272, startPoint y: 339, endPoint x: 325, endPoint y: 387, distance: 71.4
click at [325, 387] on form "Base EP-25 Client Warne's Compressors Attention Owen Warne User GM Voogt CC Dat…" at bounding box center [683, 200] width 846 height 424
copy span "•Vendor Technical Resources and Capabilities Survey on Ruwacon, [GEOGRAPHIC_DAT…"
click at [992, 54] on span "Generate Quote" at bounding box center [990, 50] width 77 height 15
drag, startPoint x: 980, startPoint y: 55, endPoint x: 197, endPoint y: 142, distance: 788.0
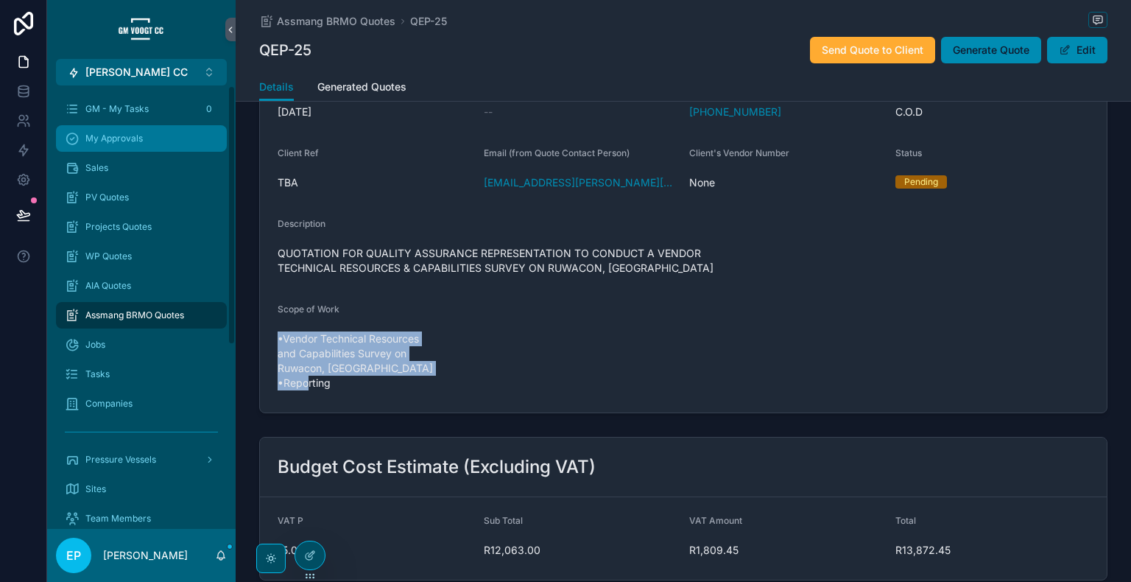
click at [980, 55] on span "Generate Quote" at bounding box center [990, 50] width 77 height 15
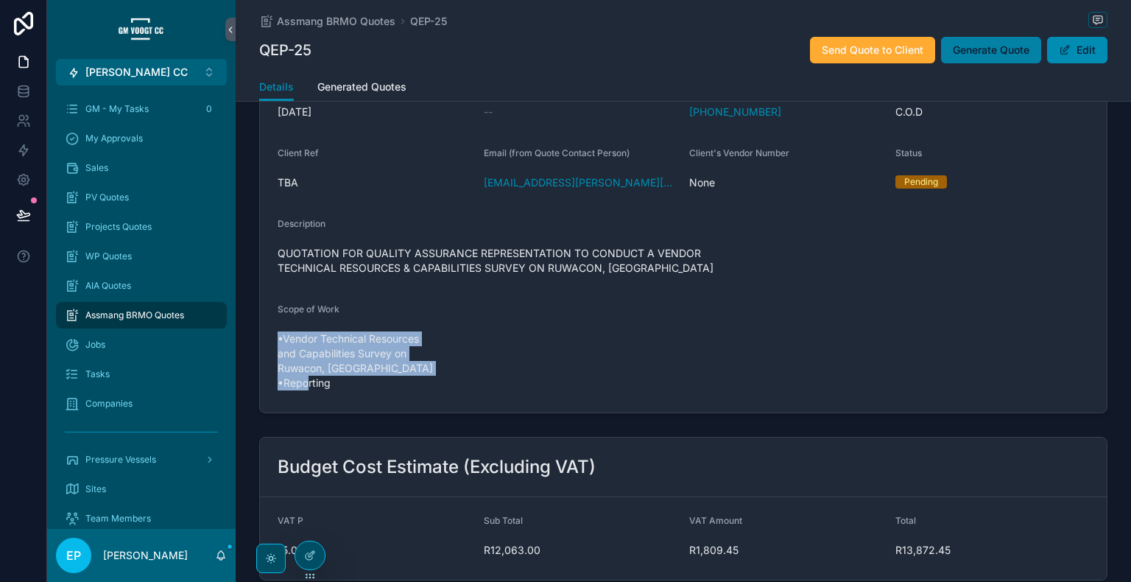
click at [952, 57] on button "Generate Quote" at bounding box center [991, 50] width 100 height 26
click at [339, 88] on span "Generated Quotes" at bounding box center [361, 86] width 89 height 15
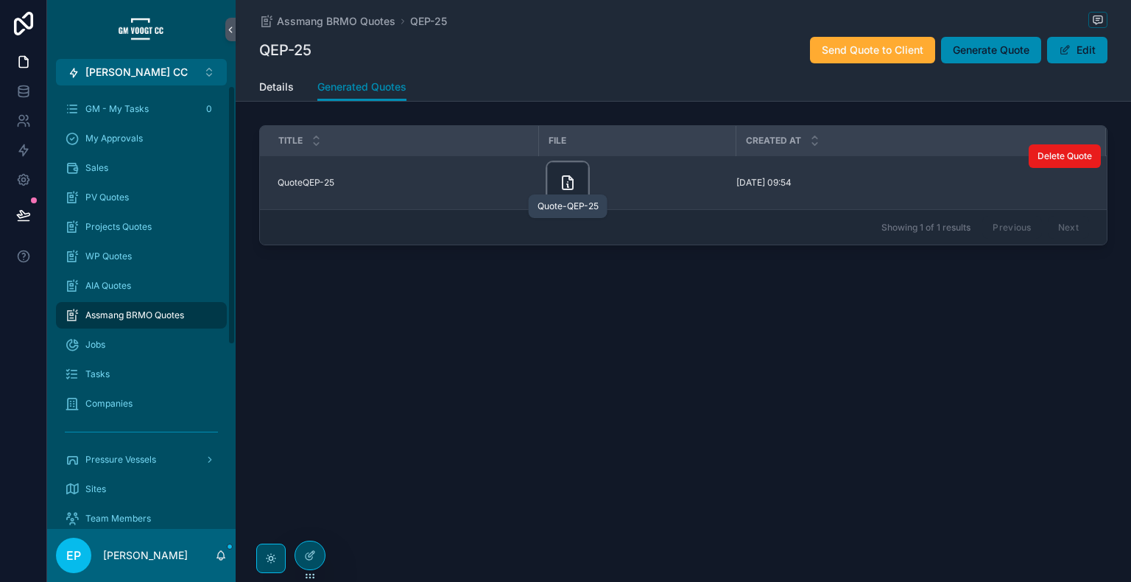
click at [574, 184] on icon "scrollable content" at bounding box center [568, 183] width 18 height 18
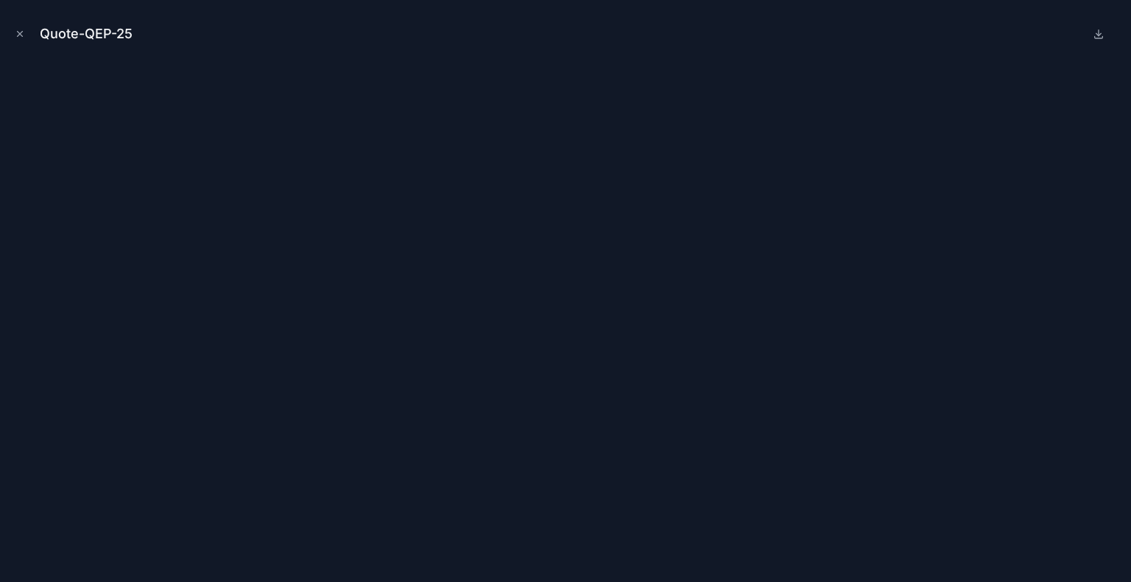
click at [989, 41] on div "Quote-QEP-25" at bounding box center [565, 34] width 1107 height 44
click at [18, 34] on icon "Close modal" at bounding box center [20, 34] width 10 height 10
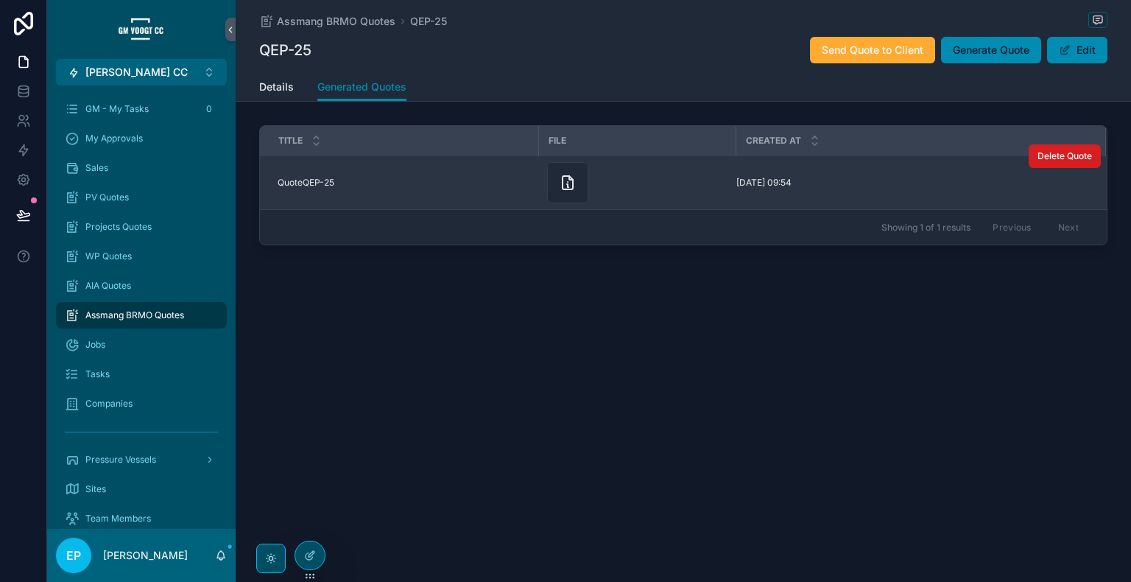
click at [1064, 155] on span "Delete Quote" at bounding box center [1064, 156] width 54 height 12
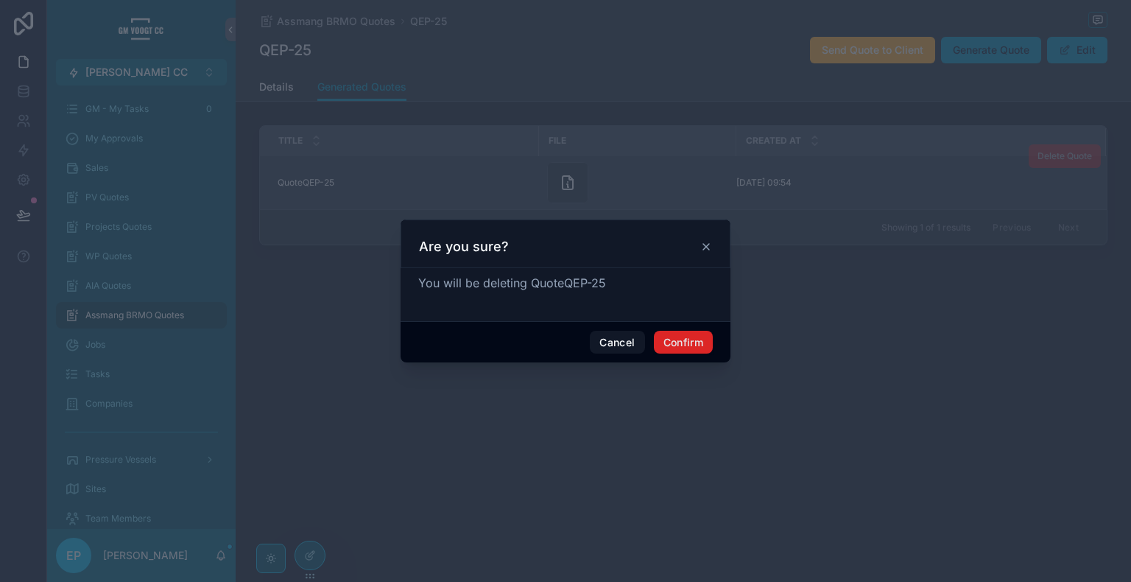
click at [688, 340] on button "Confirm" at bounding box center [683, 342] width 59 height 24
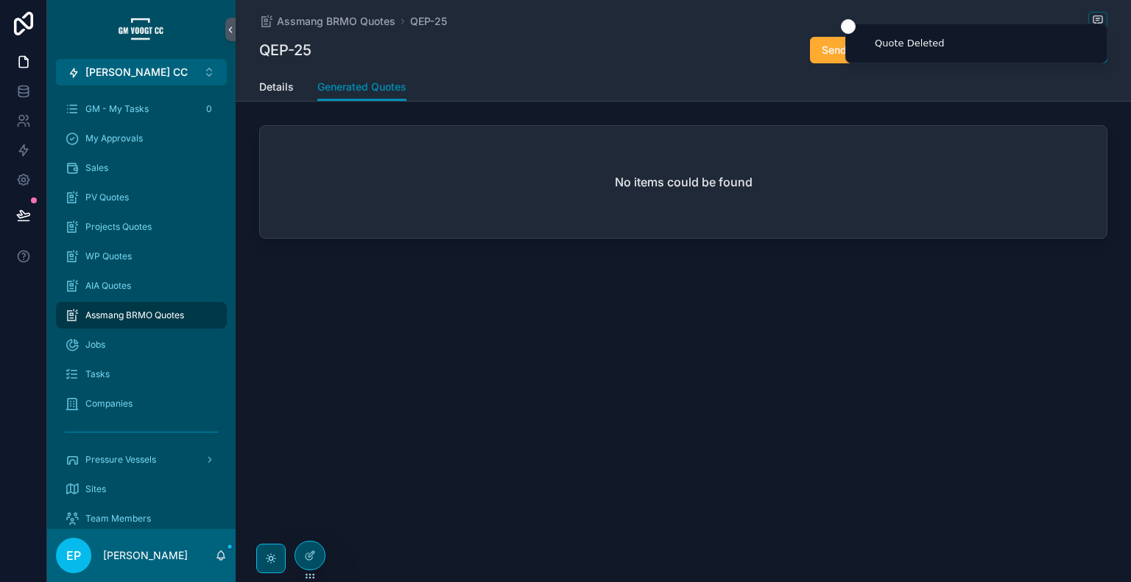
click at [983, 52] on li "Quote Deleted" at bounding box center [976, 44] width 262 height 40
click at [849, 25] on icon "Close toast" at bounding box center [848, 26] width 9 height 9
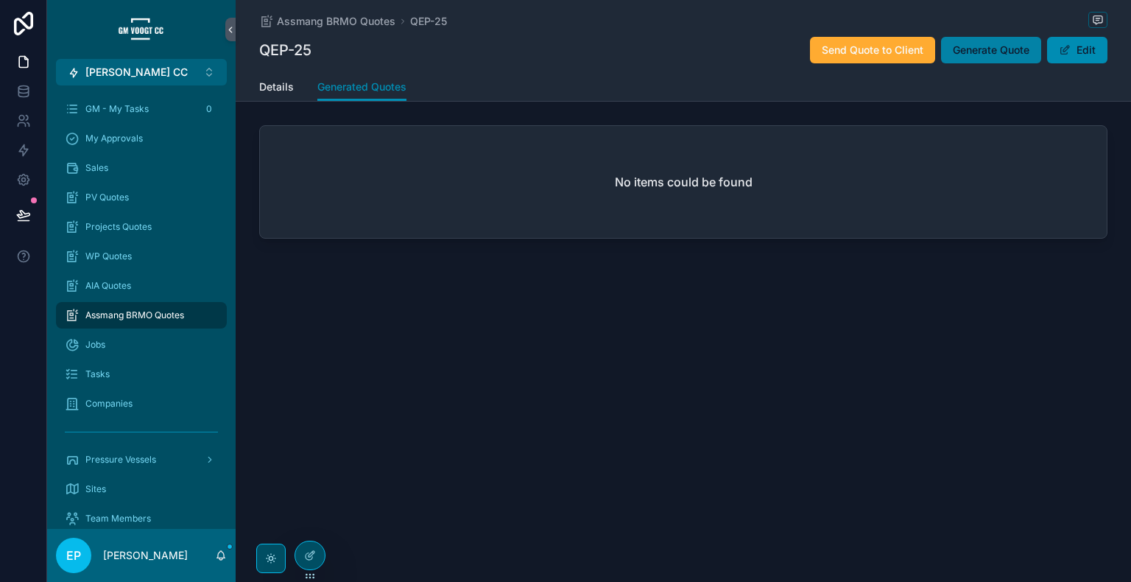
click at [989, 47] on span "Generate Quote" at bounding box center [990, 50] width 77 height 15
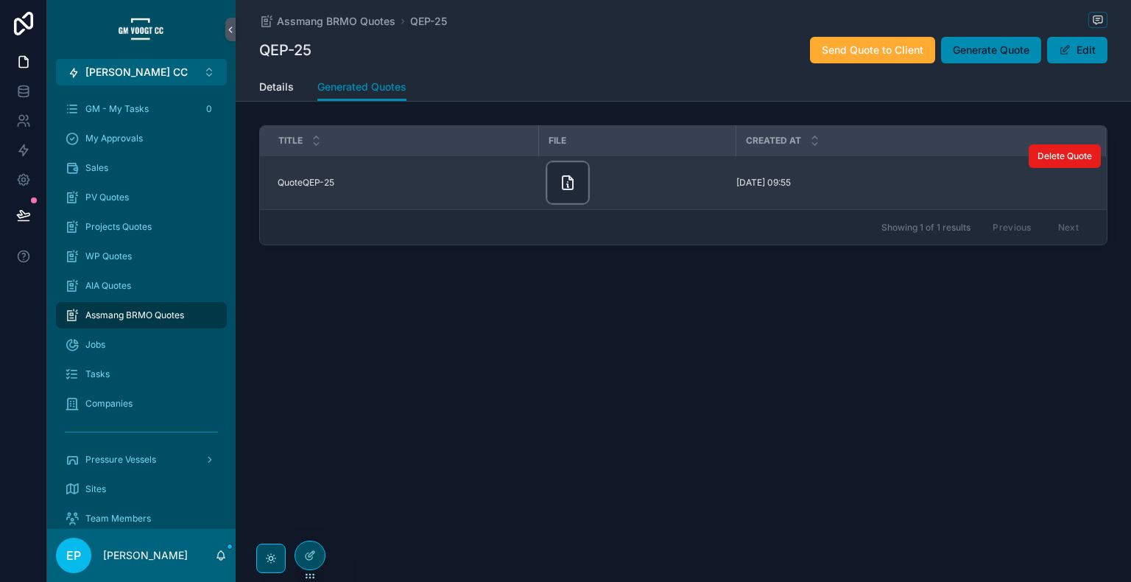
click at [571, 169] on div "scrollable content" at bounding box center [567, 182] width 41 height 41
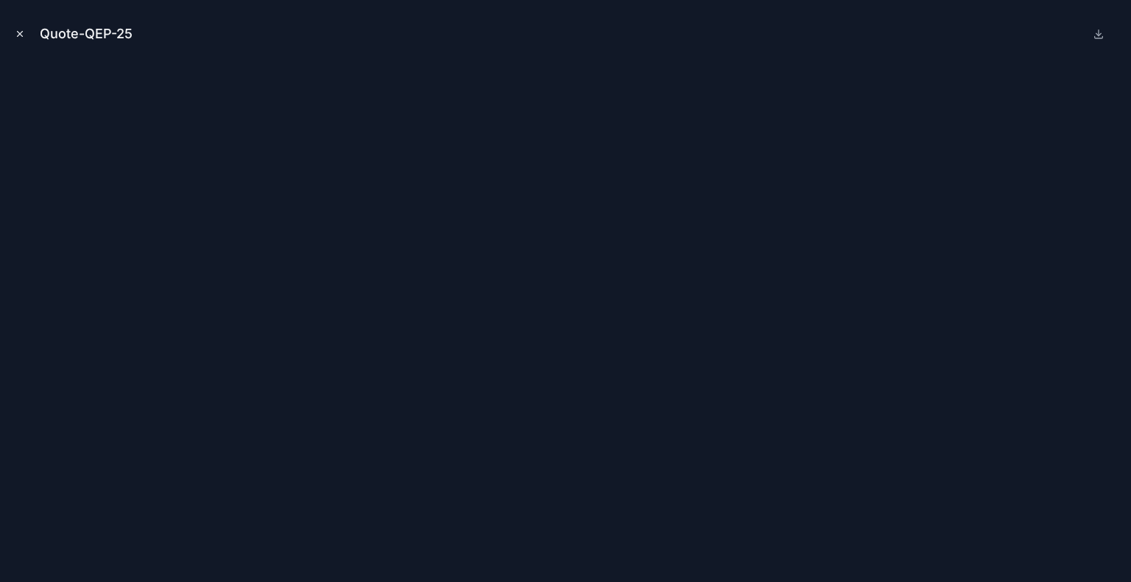
click at [21, 34] on icon "Close modal" at bounding box center [20, 34] width 5 height 5
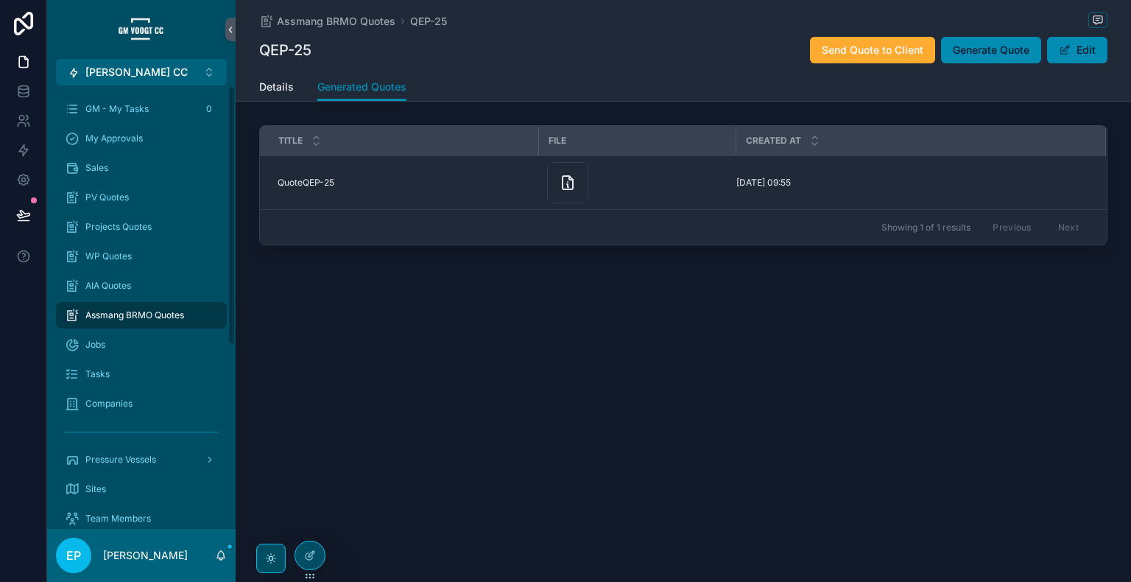
click at [478, 300] on div "Assmang BRMO Quotes QEP-25 QEP-25 Send Quote to Client Generate Quote Edit Gene…" at bounding box center [683, 175] width 895 height 351
click at [288, 83] on span "Details" at bounding box center [276, 86] width 35 height 15
